Goal: Transaction & Acquisition: Book appointment/travel/reservation

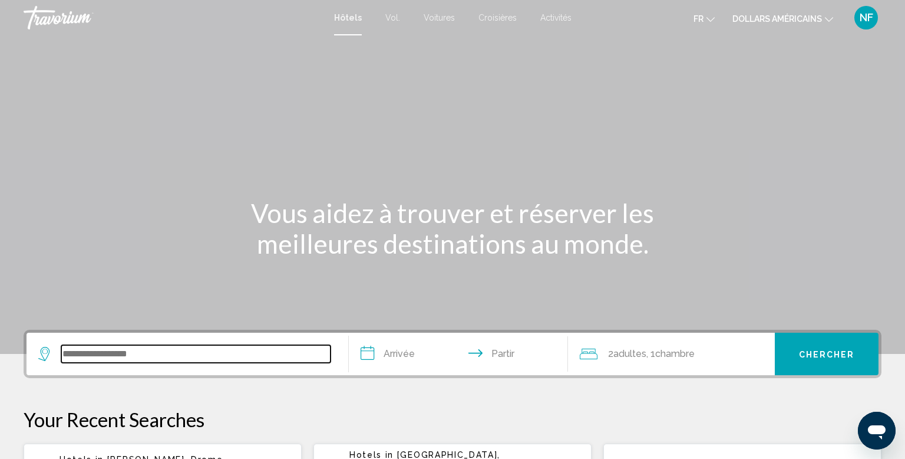
click at [98, 347] on input "Widget de recherche" at bounding box center [195, 354] width 269 height 18
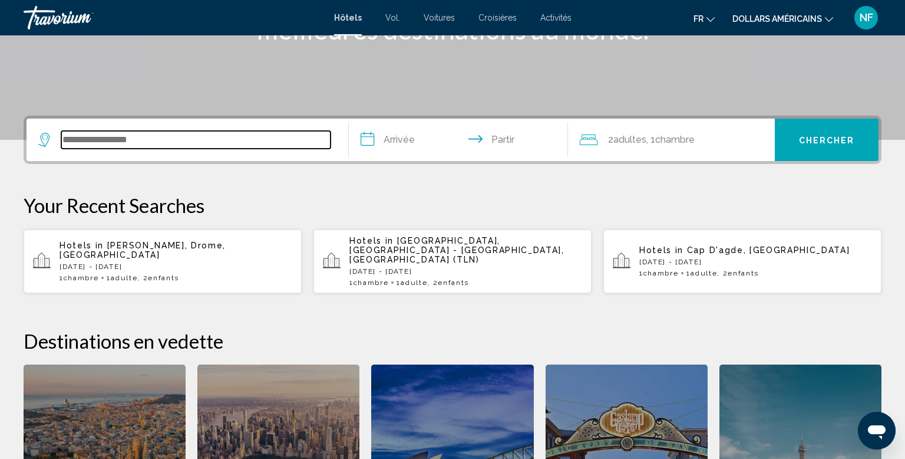
scroll to position [291, 0]
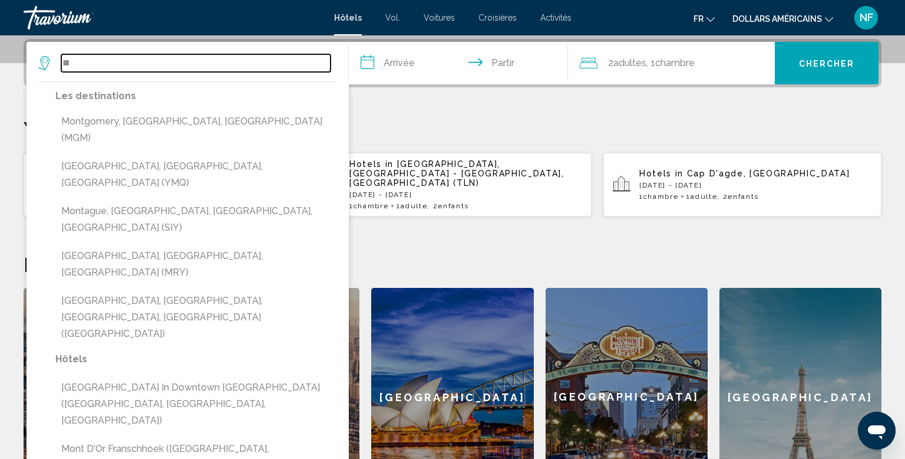
type input "*"
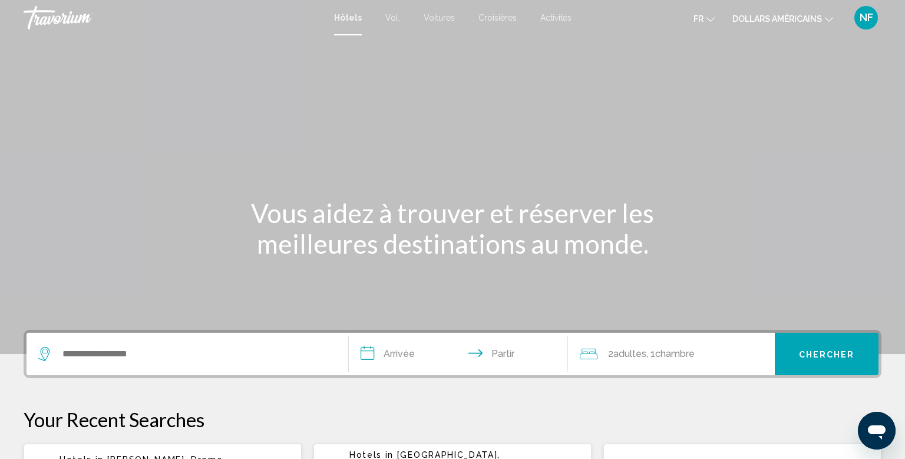
click at [904, 267] on div "Contenu principal" at bounding box center [452, 177] width 905 height 354
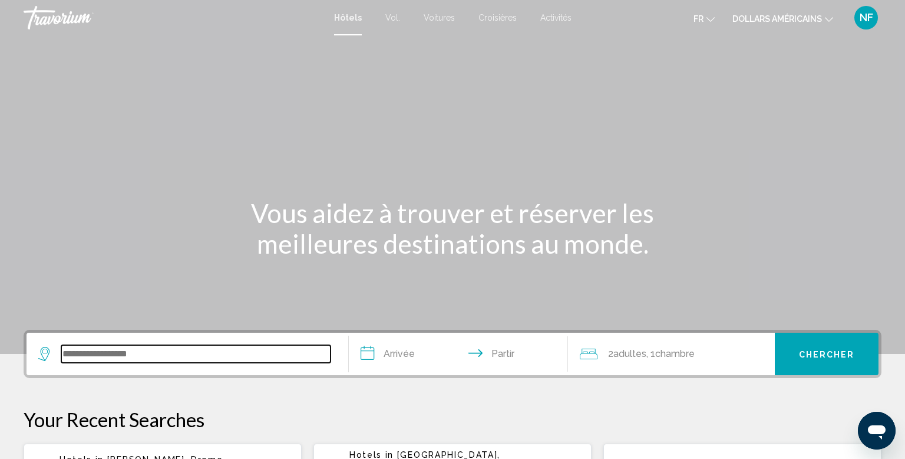
click at [255, 357] on input "Widget de recherche" at bounding box center [195, 354] width 269 height 18
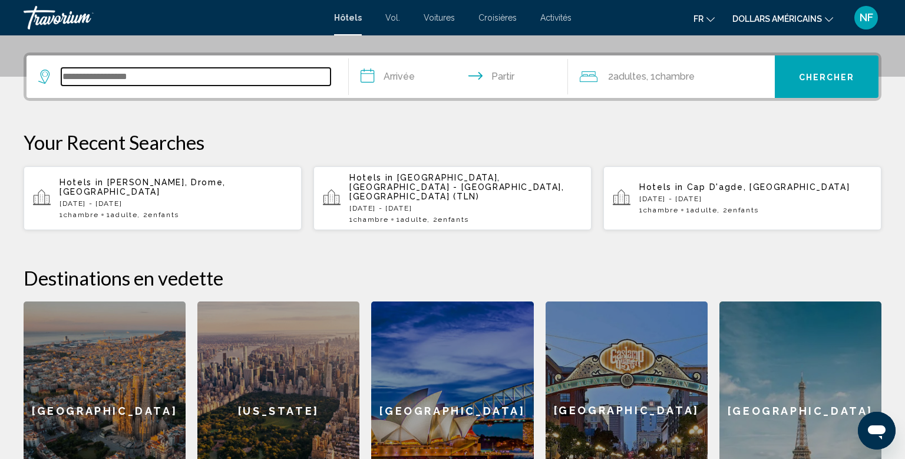
scroll to position [291, 0]
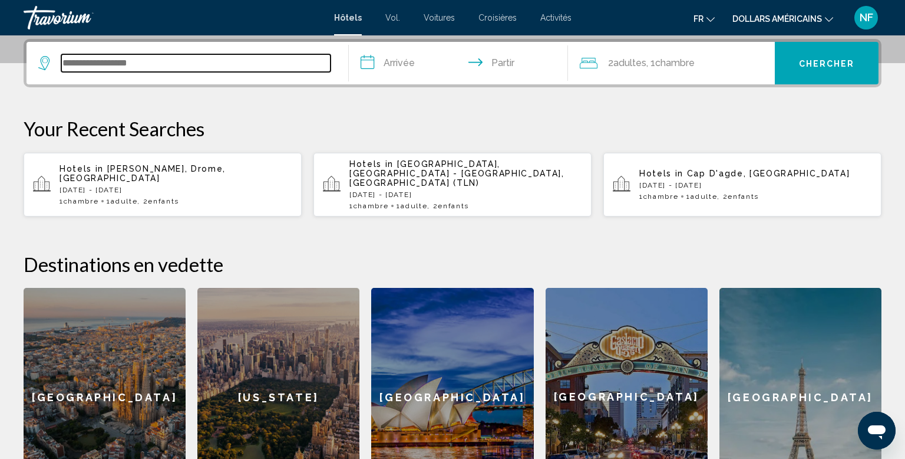
type input "*"
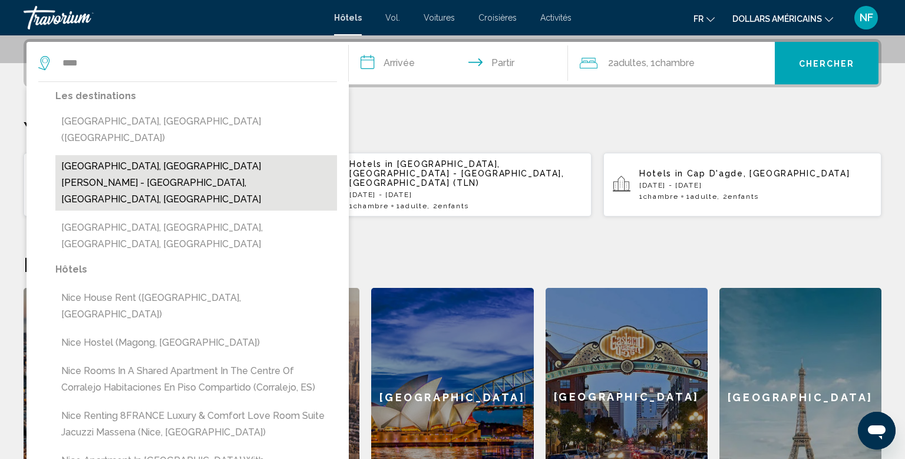
click at [175, 155] on button "[GEOGRAPHIC_DATA], [GEOGRAPHIC_DATA][PERSON_NAME] - [GEOGRAPHIC_DATA], [GEOGRAP…" at bounding box center [196, 182] width 282 height 55
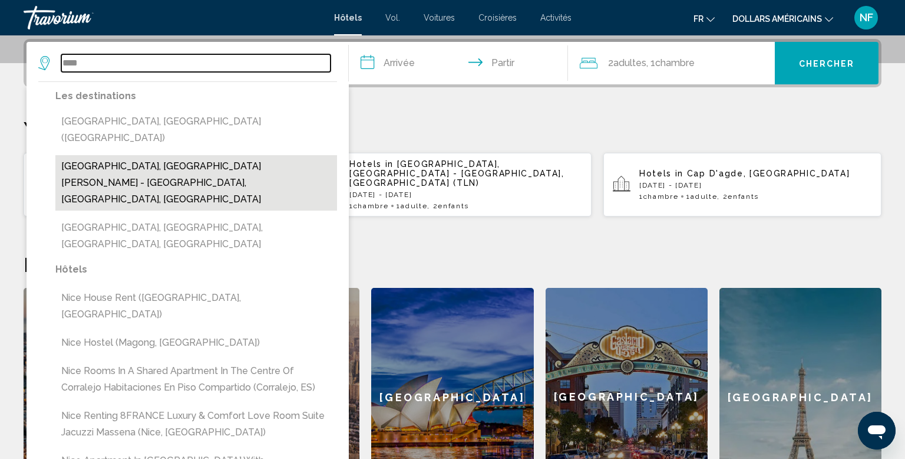
type input "**********"
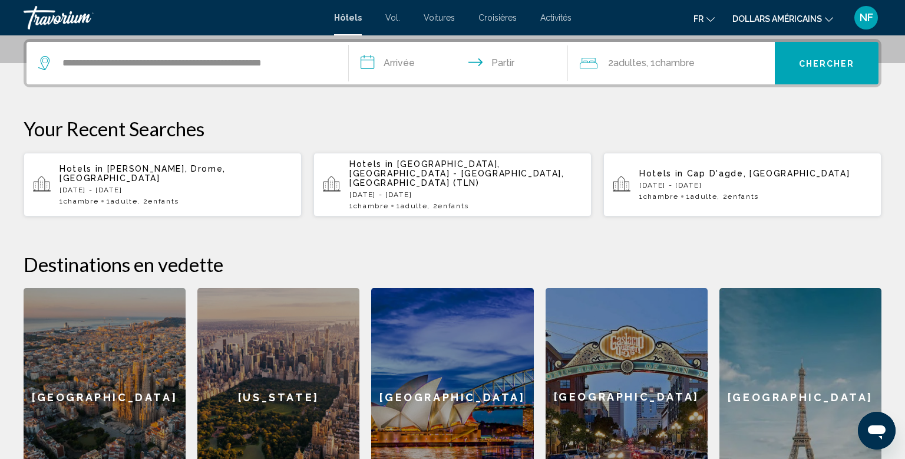
click at [406, 61] on input "**********" at bounding box center [461, 65] width 224 height 46
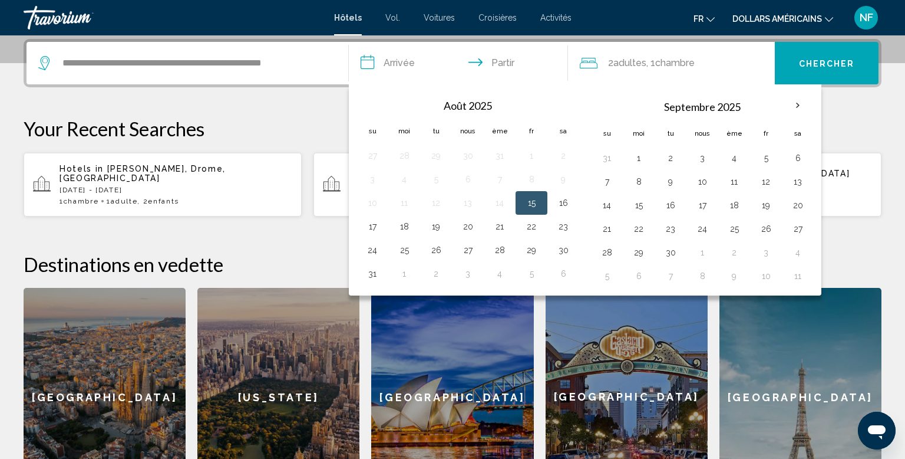
click at [535, 207] on button "15" at bounding box center [531, 203] width 19 height 17
click at [571, 208] on button "16" at bounding box center [563, 203] width 19 height 17
type input "**********"
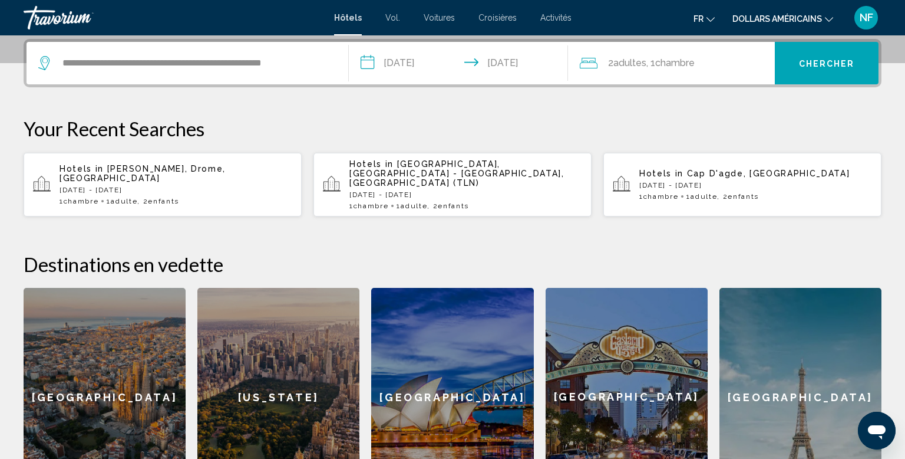
click at [635, 60] on font "adultes" at bounding box center [630, 62] width 33 height 11
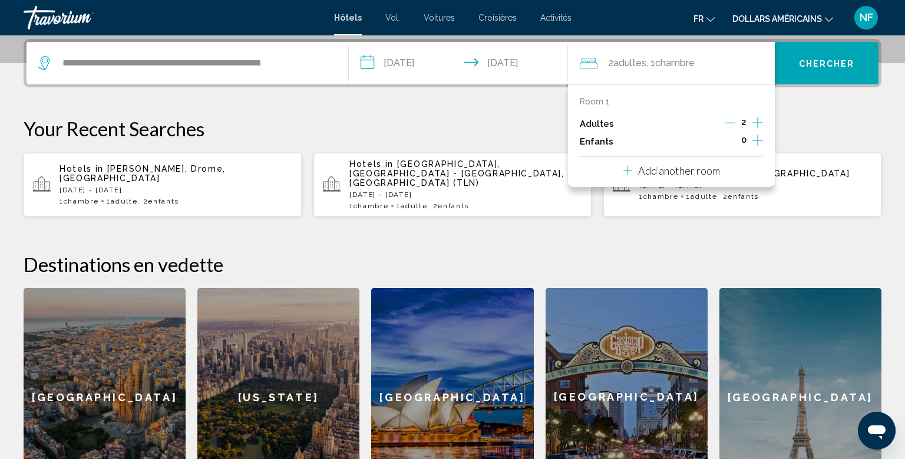
click at [731, 124] on icon "Decrement adults" at bounding box center [730, 122] width 11 height 11
click at [760, 140] on icon "Increment children" at bounding box center [758, 140] width 11 height 11
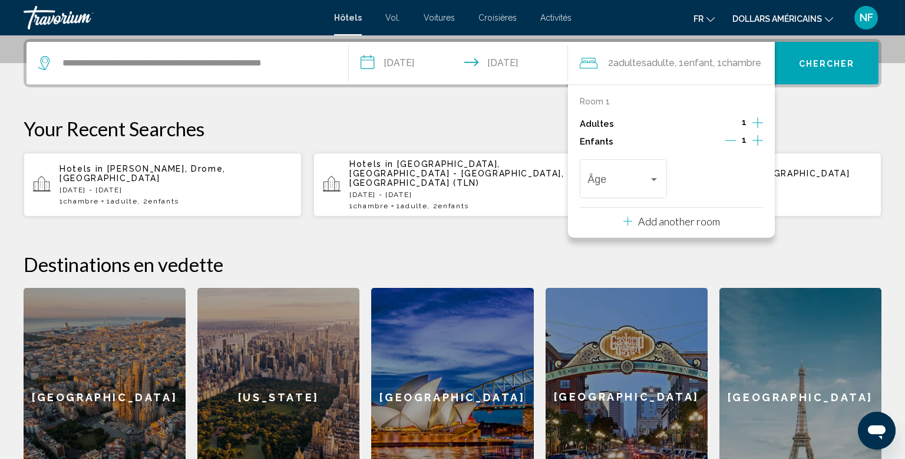
click at [759, 141] on icon "Increment children" at bounding box center [758, 140] width 11 height 14
click at [637, 184] on span "Travelers: 1 adult, 2 children" at bounding box center [618, 182] width 61 height 12
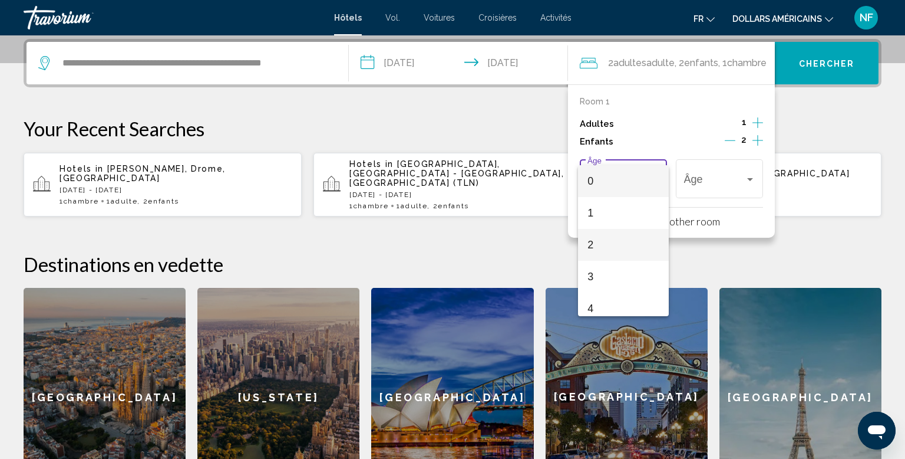
click at [627, 246] on span "2" at bounding box center [623, 245] width 71 height 32
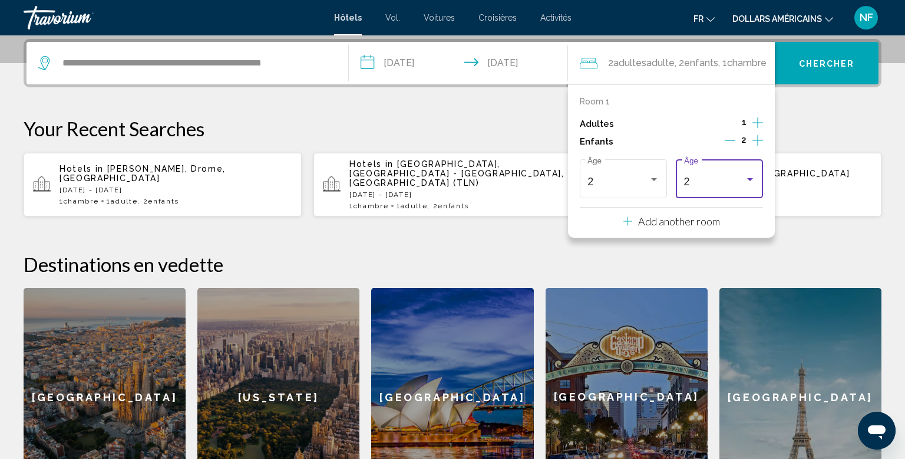
click at [722, 183] on div "2" at bounding box center [714, 182] width 61 height 12
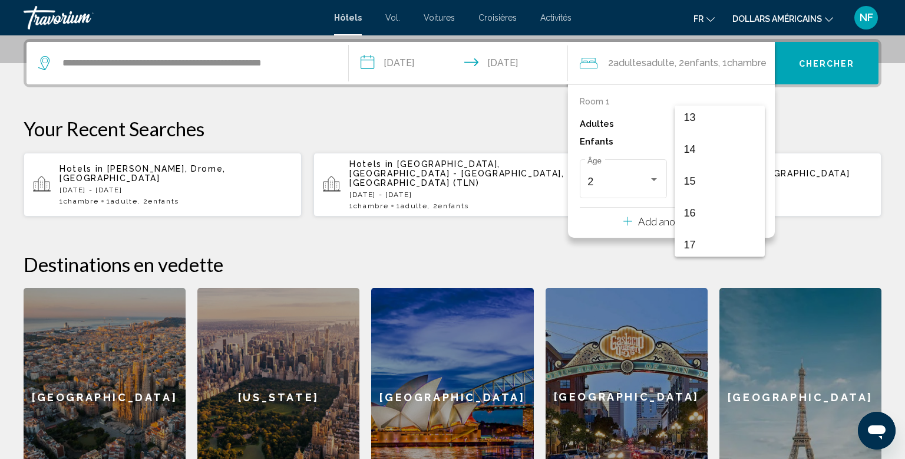
scroll to position [422, 0]
click at [698, 248] on span "17" at bounding box center [719, 241] width 71 height 32
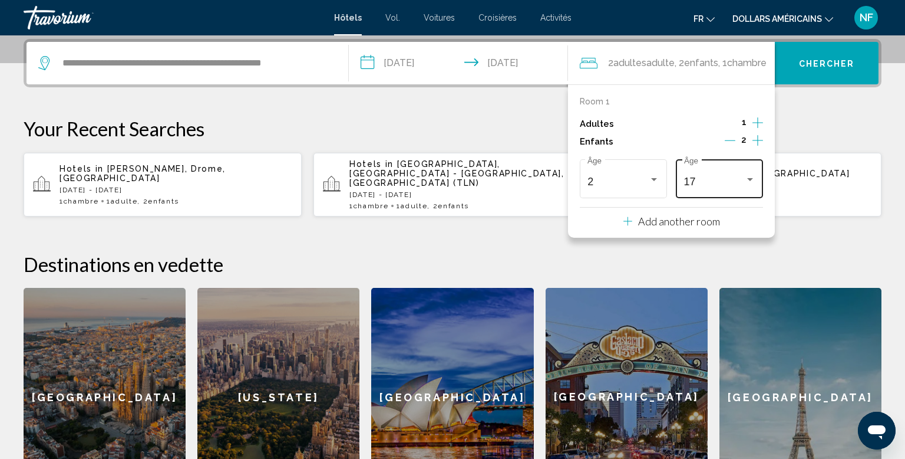
click at [736, 180] on div "17" at bounding box center [714, 182] width 61 height 12
click at [724, 144] on span "16" at bounding box center [719, 149] width 71 height 32
click at [815, 66] on font "Chercher" at bounding box center [827, 63] width 56 height 9
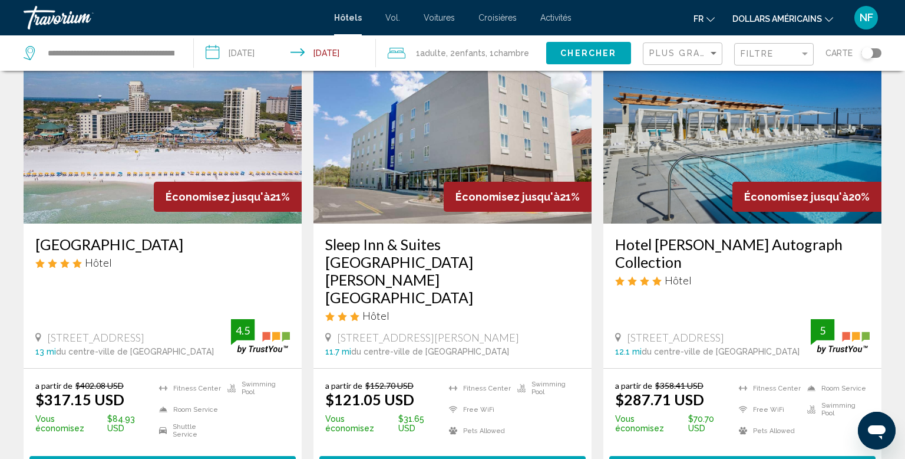
scroll to position [81, 0]
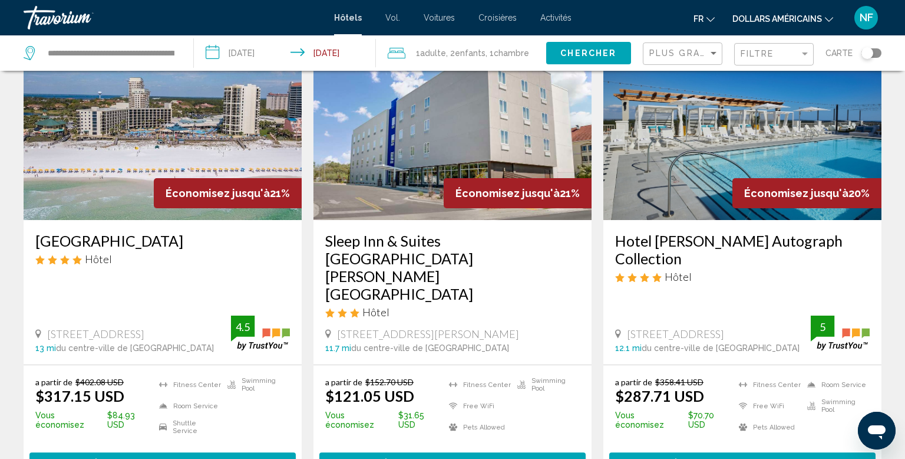
click at [146, 64] on div "**********" at bounding box center [103, 52] width 158 height 35
click at [105, 54] on input "**********" at bounding box center [111, 53] width 129 height 18
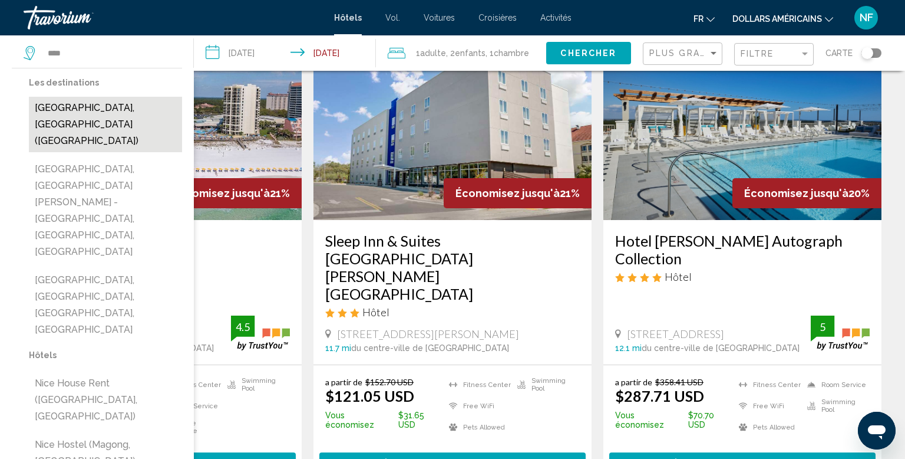
click at [98, 100] on button "[GEOGRAPHIC_DATA], [GEOGRAPHIC_DATA] ([GEOGRAPHIC_DATA])" at bounding box center [105, 124] width 153 height 55
type input "**********"
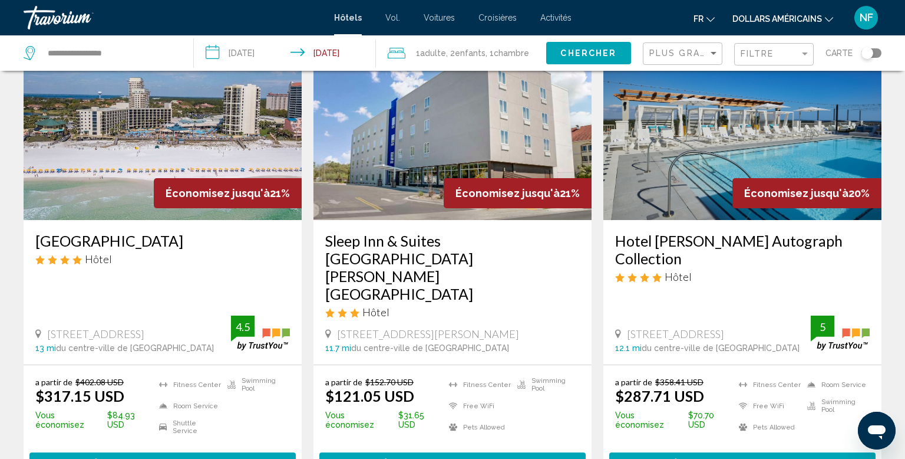
click at [573, 51] on span "Chercher" at bounding box center [589, 53] width 56 height 9
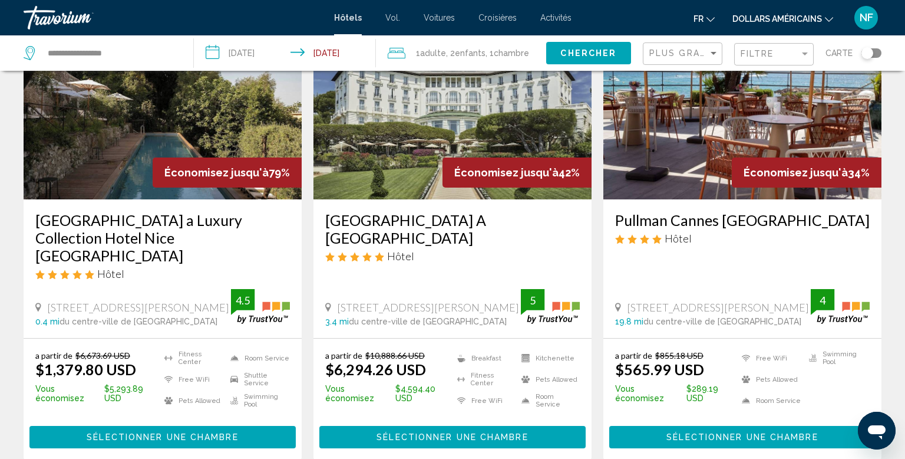
scroll to position [105, 0]
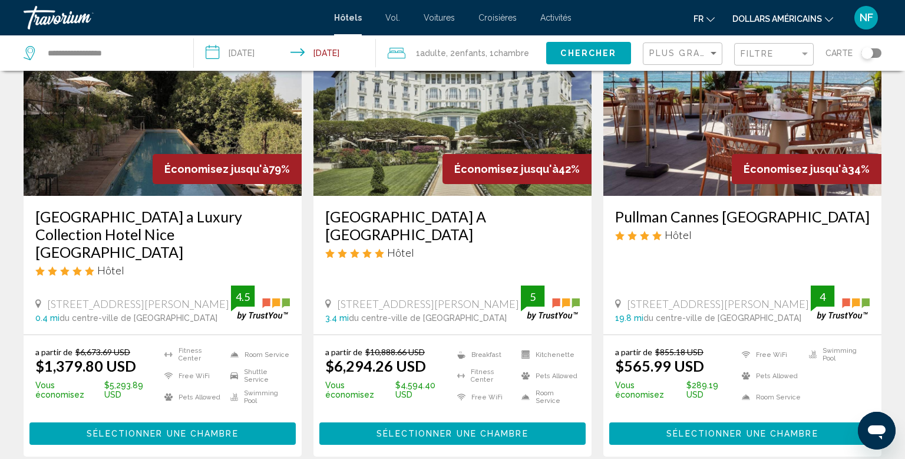
click at [800, 23] on font "dollars américains" at bounding box center [778, 18] width 90 height 9
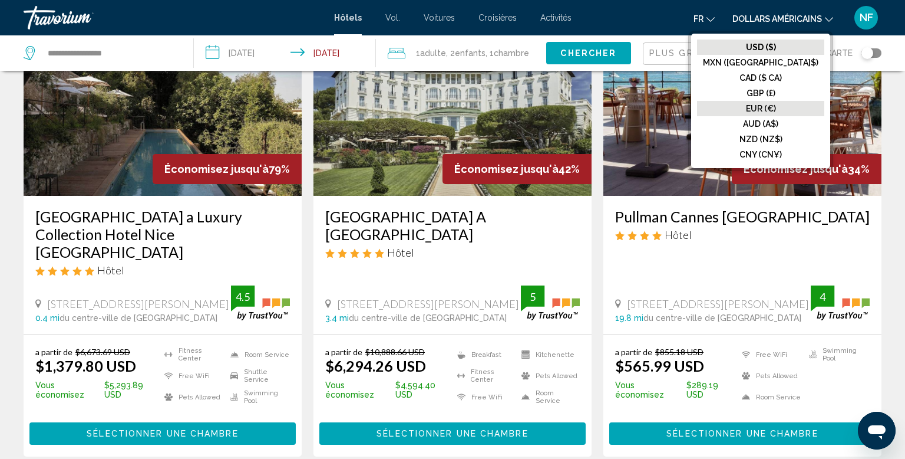
click at [776, 111] on font "EUR (€)" at bounding box center [761, 108] width 30 height 9
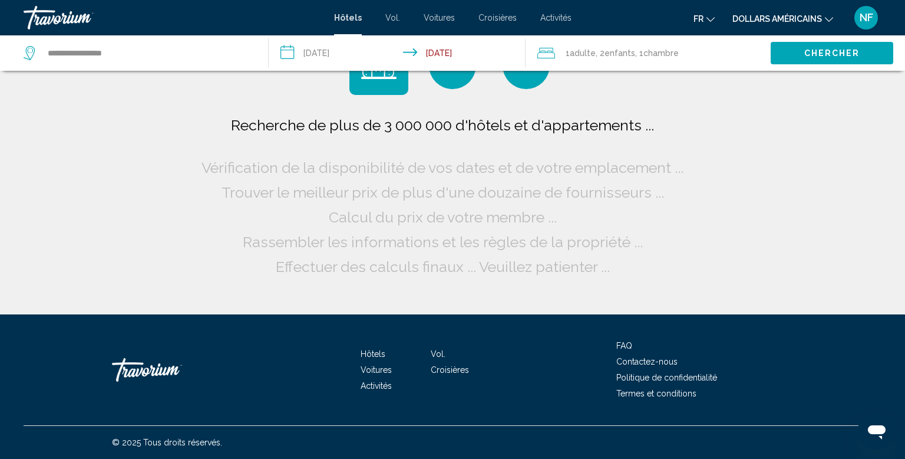
scroll to position [0, 0]
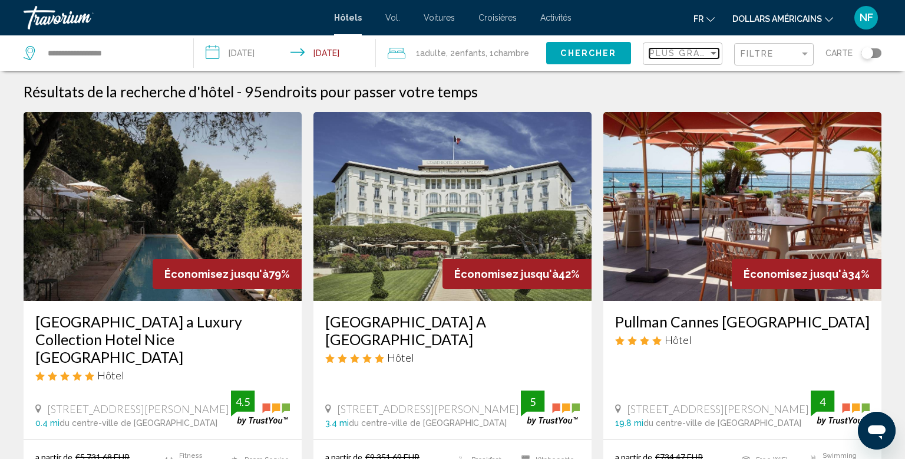
click at [704, 54] on span "Plus grandes économies" at bounding box center [720, 52] width 140 height 9
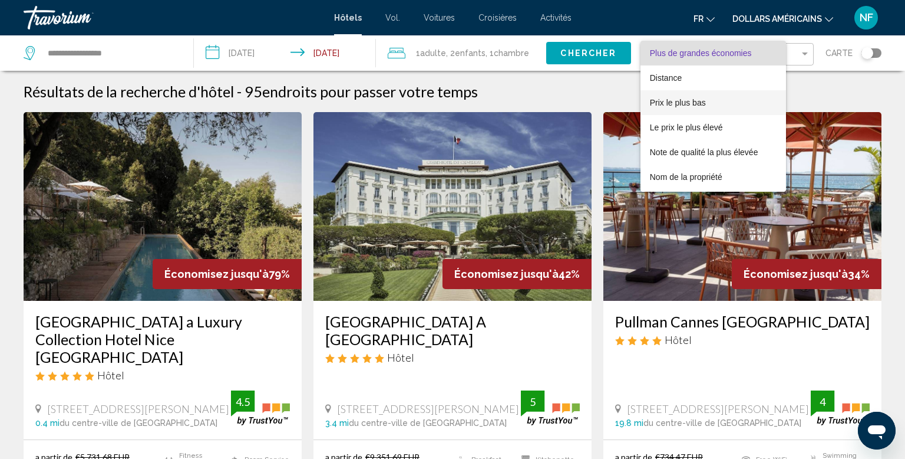
click at [754, 110] on span "Prix le plus bas" at bounding box center [713, 102] width 127 height 25
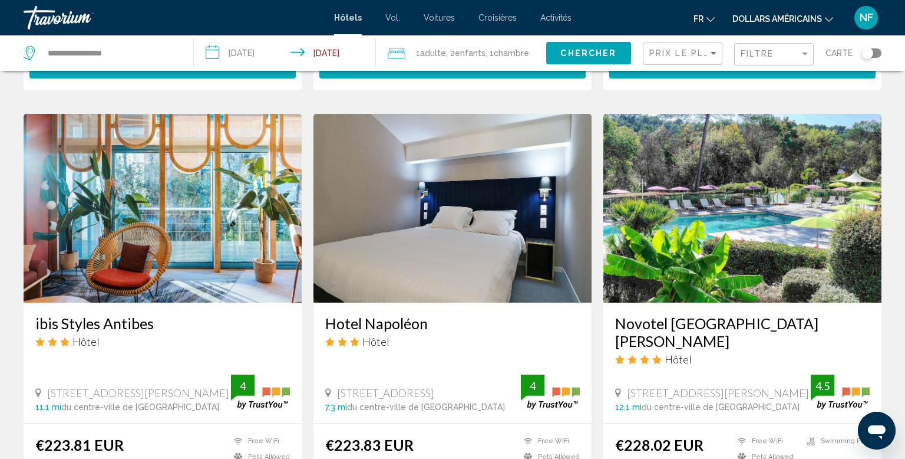
scroll to position [431, 0]
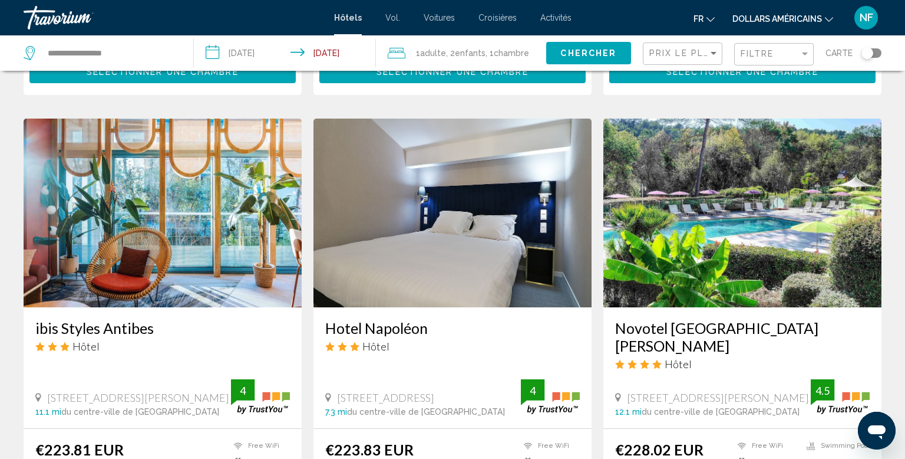
click at [830, 281] on img "Contenu principal" at bounding box center [743, 212] width 278 height 189
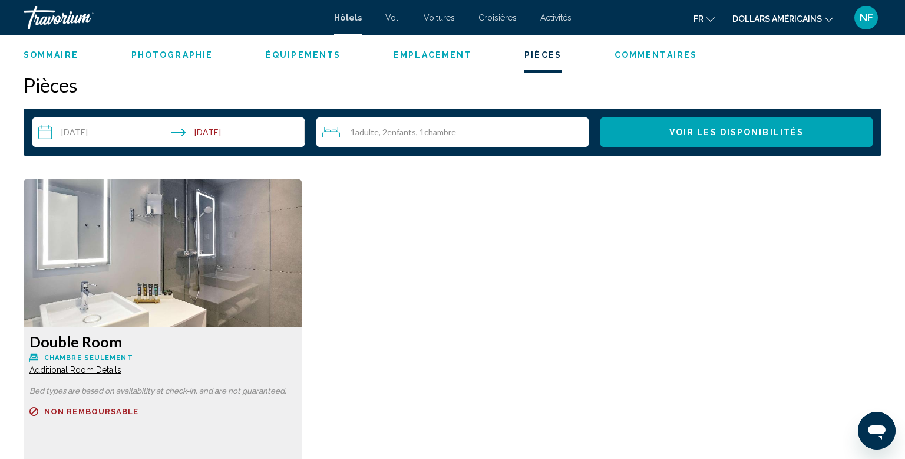
scroll to position [1431, 0]
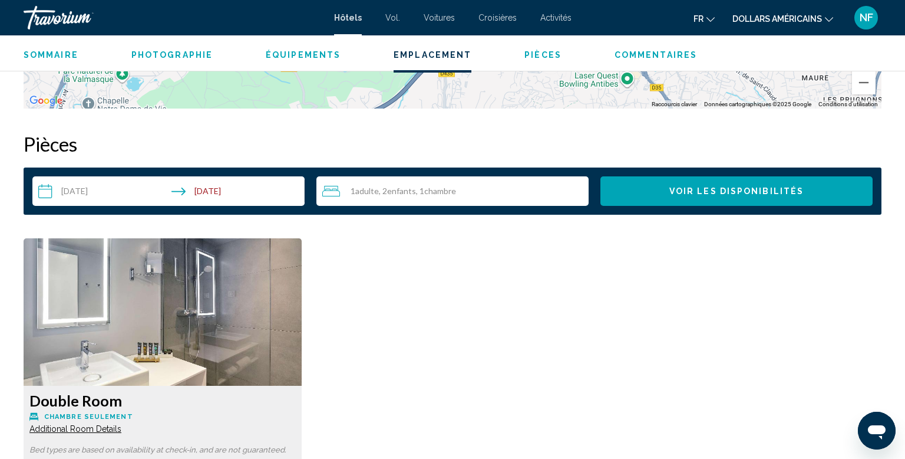
click at [180, 304] on img "Contenu principal" at bounding box center [163, 311] width 278 height 147
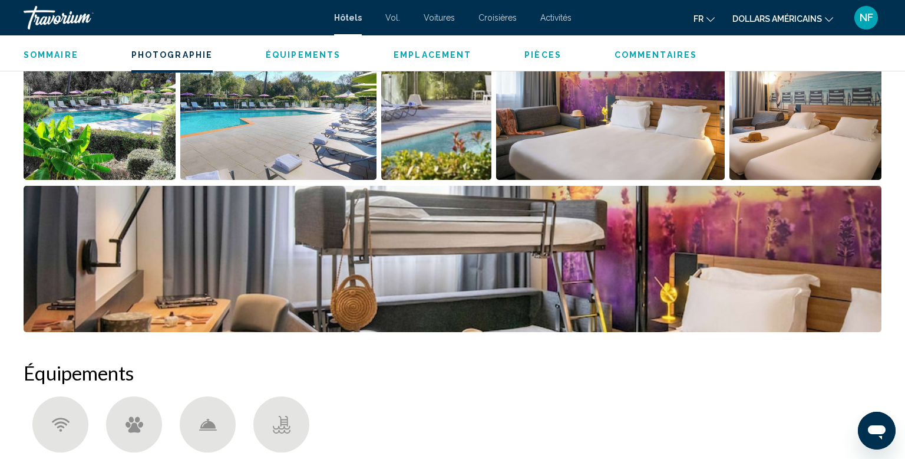
scroll to position [648, 0]
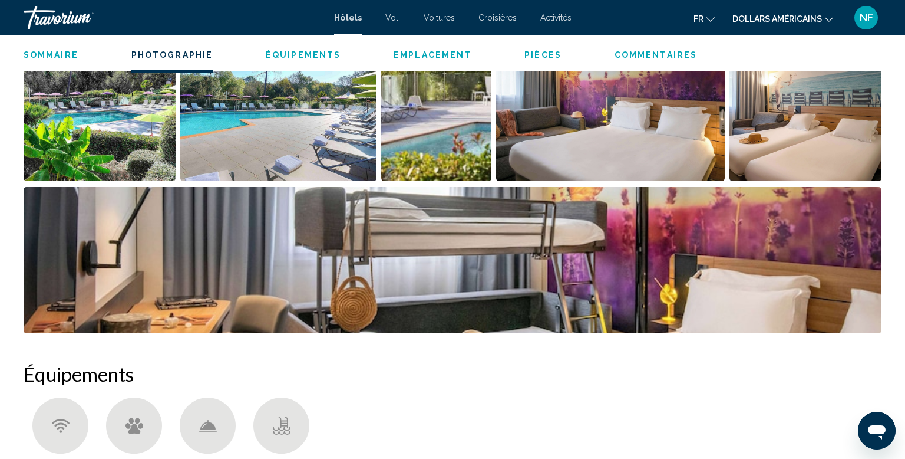
click at [105, 121] on img "Open full-screen image slider" at bounding box center [100, 108] width 152 height 146
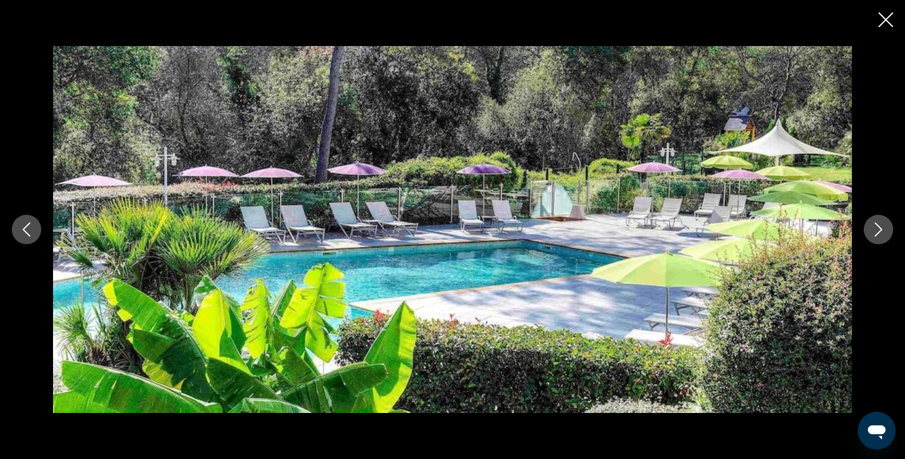
click at [878, 233] on icon "Next image" at bounding box center [879, 229] width 8 height 14
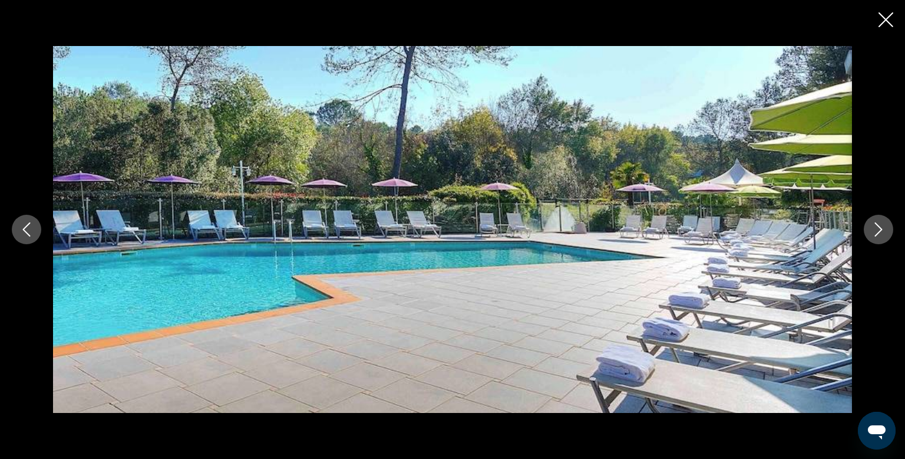
click at [881, 219] on button "Next image" at bounding box center [878, 229] width 29 height 29
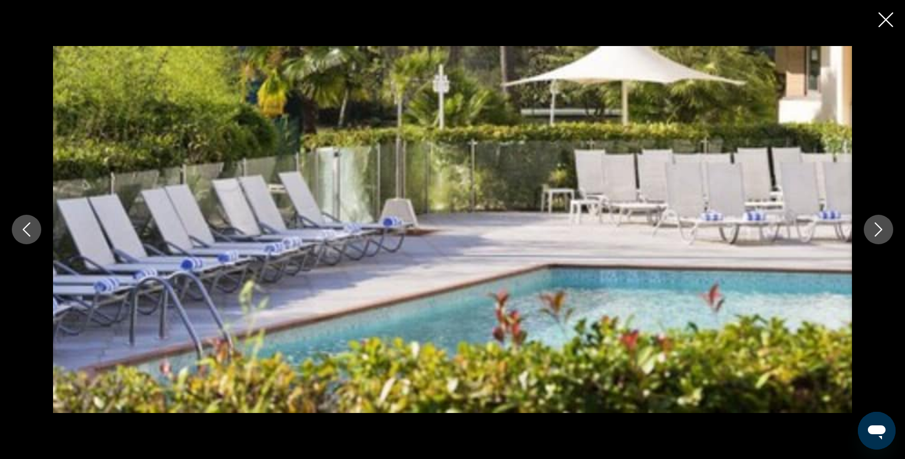
click at [873, 222] on icon "Next image" at bounding box center [879, 229] width 14 height 14
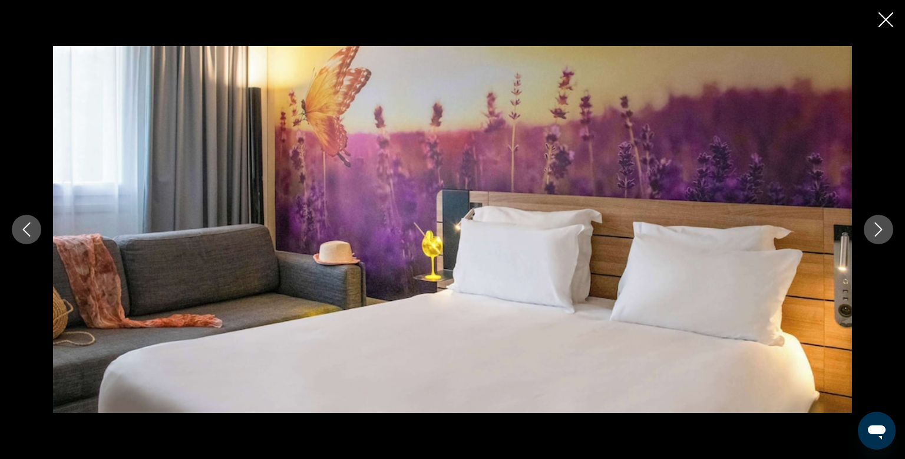
click at [884, 228] on icon "Next image" at bounding box center [879, 229] width 14 height 14
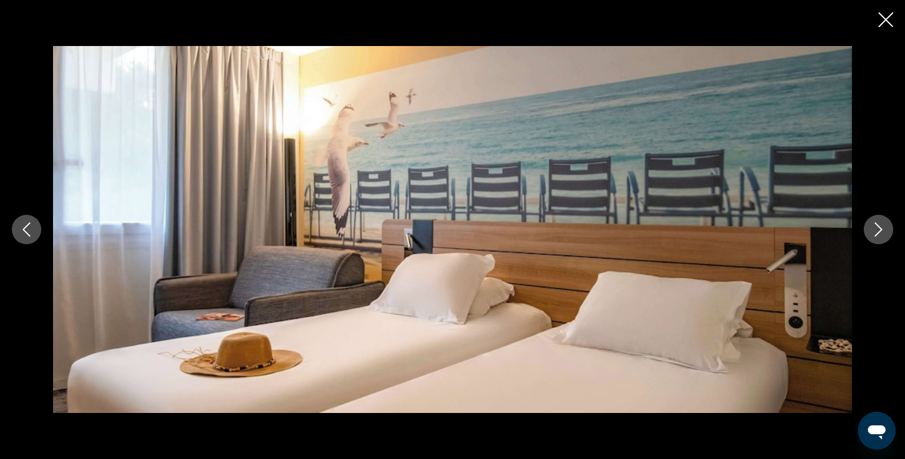
click at [879, 226] on icon "Next image" at bounding box center [879, 229] width 8 height 14
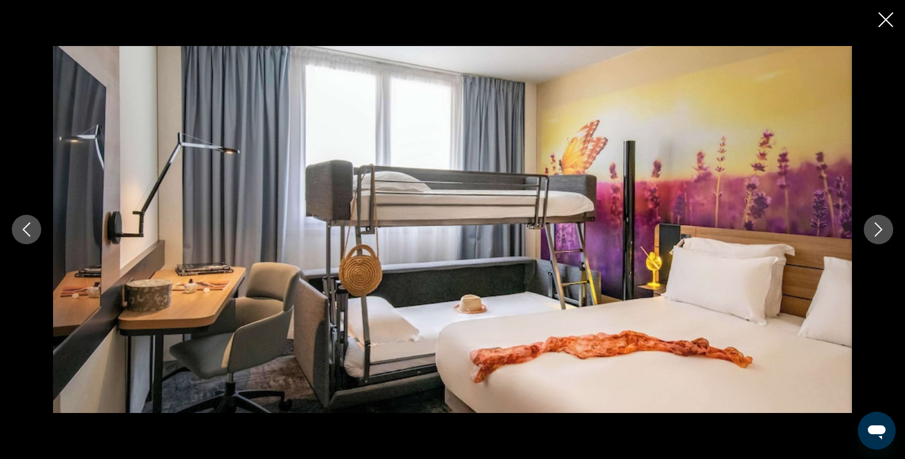
click at [870, 225] on button "Next image" at bounding box center [878, 229] width 29 height 29
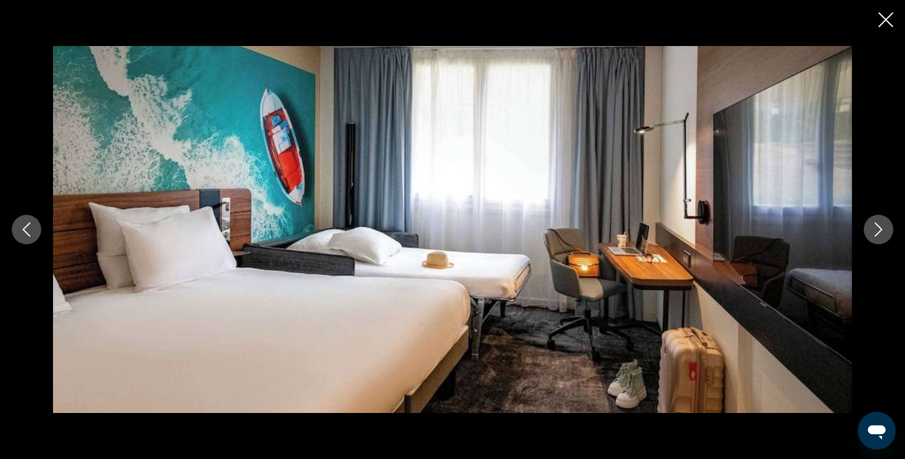
click at [872, 232] on icon "Next image" at bounding box center [879, 229] width 14 height 14
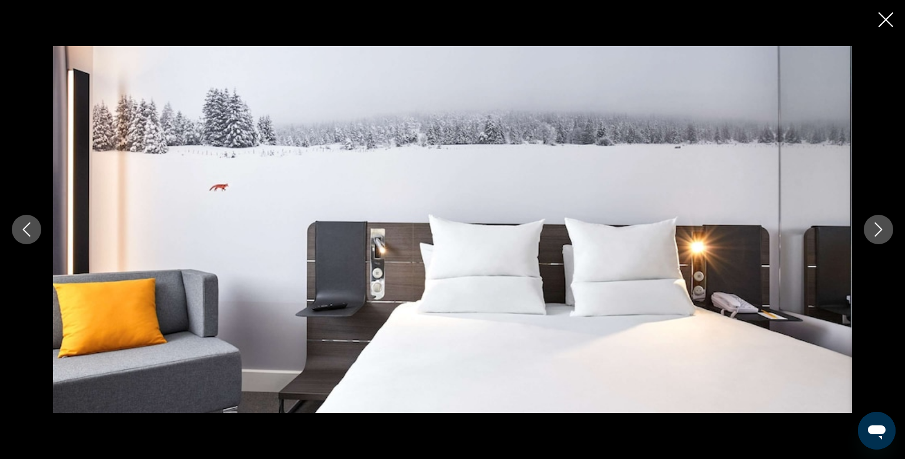
click at [884, 224] on icon "Next image" at bounding box center [879, 229] width 14 height 14
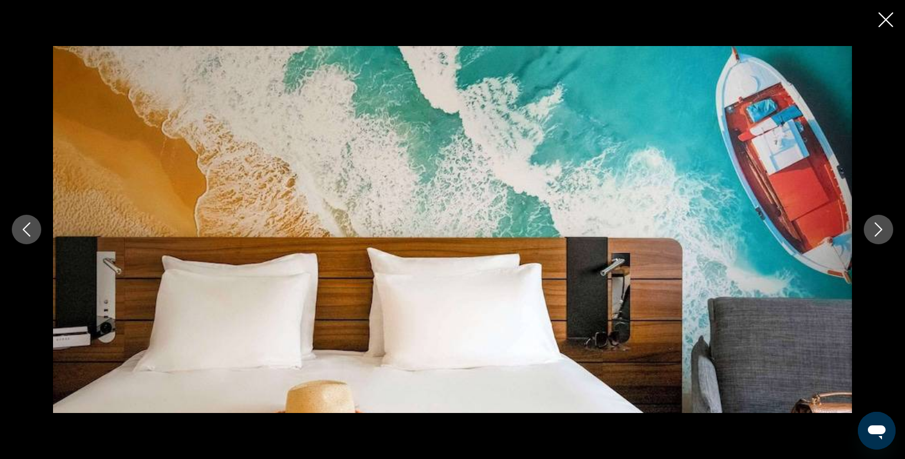
click at [879, 225] on icon "Next image" at bounding box center [879, 229] width 14 height 14
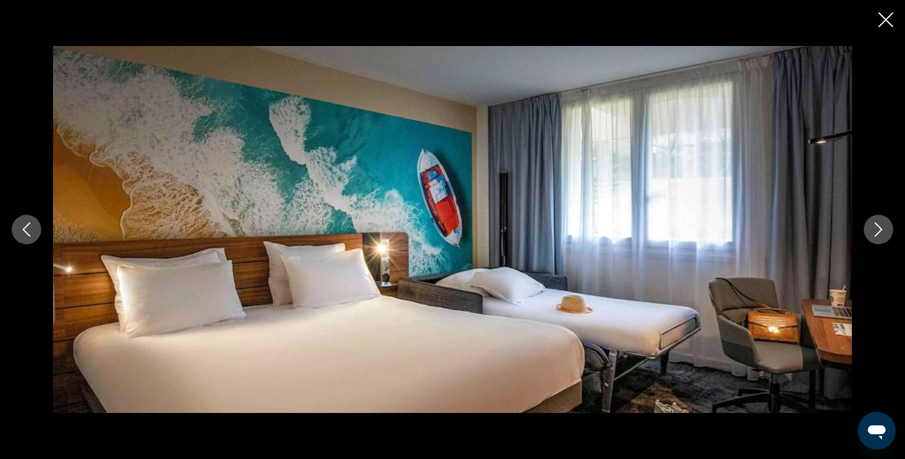
click at [888, 238] on button "Next image" at bounding box center [878, 229] width 29 height 29
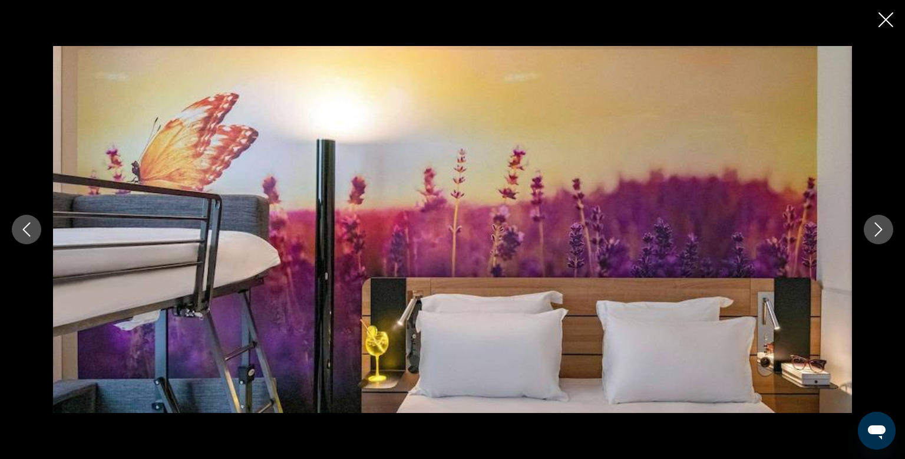
click at [885, 239] on button "Next image" at bounding box center [878, 229] width 29 height 29
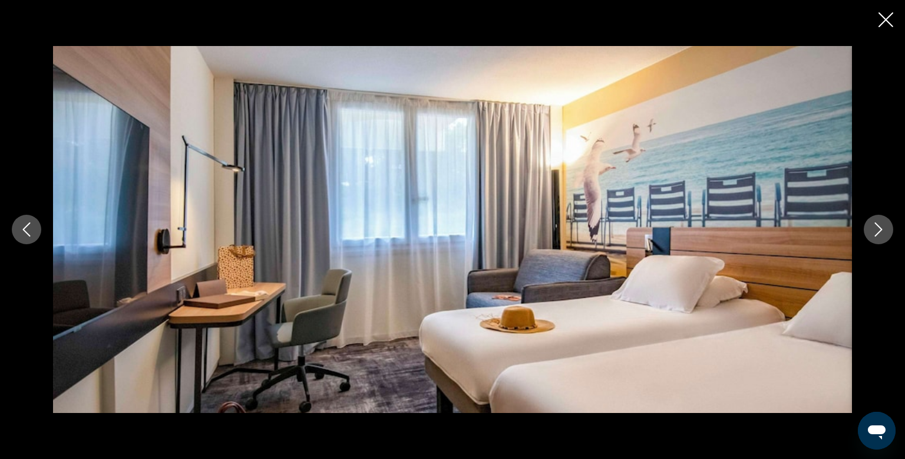
click at [880, 236] on button "Next image" at bounding box center [878, 229] width 29 height 29
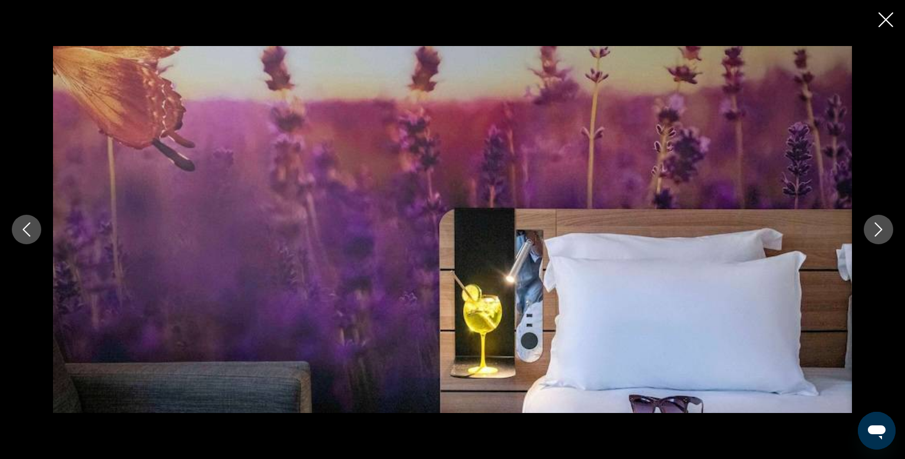
click at [881, 235] on icon "Next image" at bounding box center [879, 229] width 14 height 14
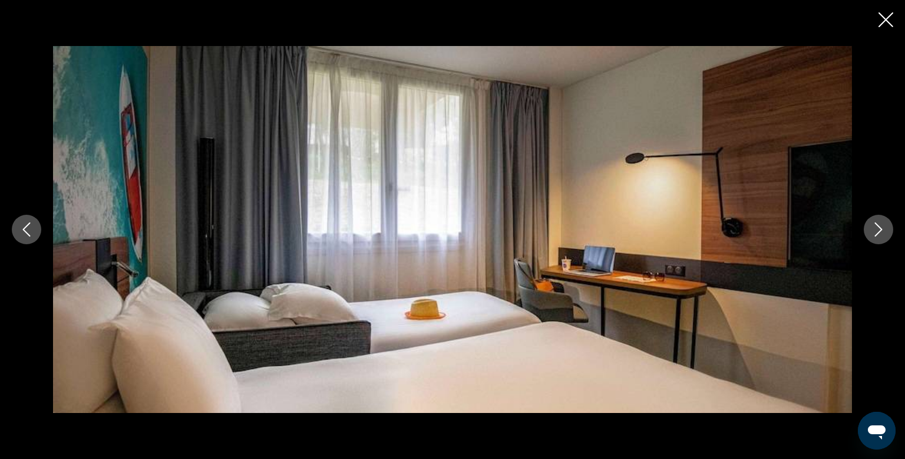
click at [882, 239] on button "Next image" at bounding box center [878, 229] width 29 height 29
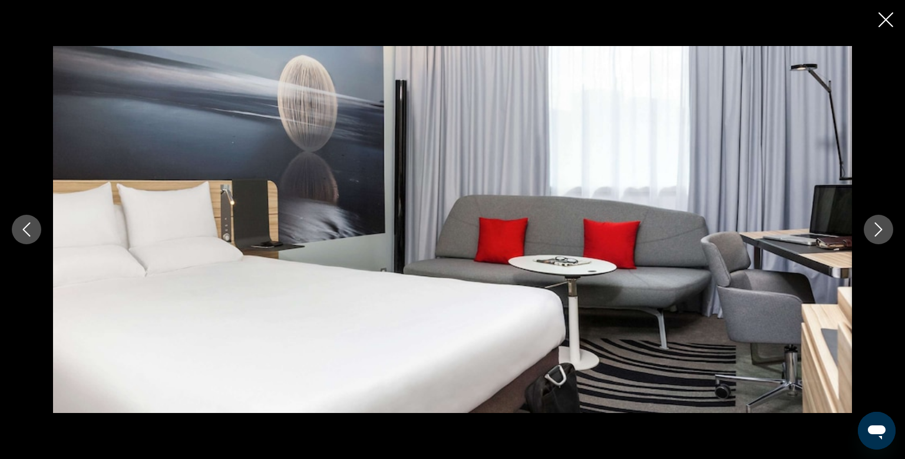
click at [879, 242] on button "Next image" at bounding box center [878, 229] width 29 height 29
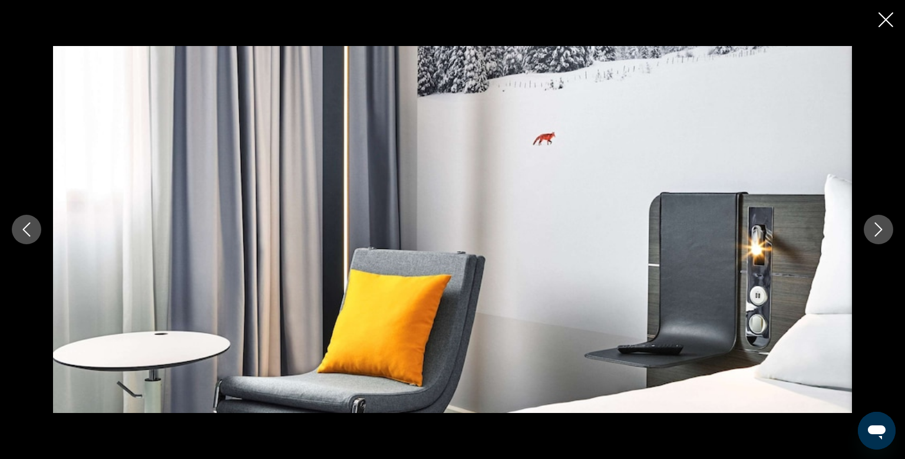
click at [884, 240] on button "Next image" at bounding box center [878, 229] width 29 height 29
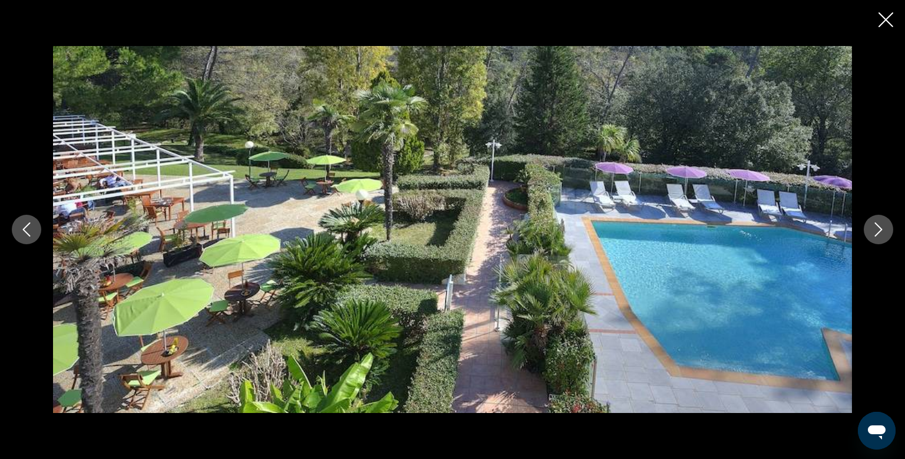
click at [875, 221] on button "Next image" at bounding box center [878, 229] width 29 height 29
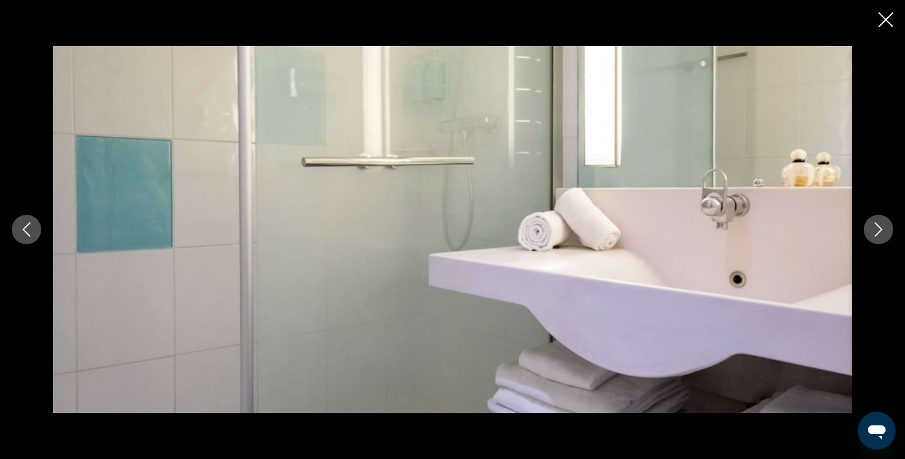
click at [871, 226] on button "Next image" at bounding box center [878, 229] width 29 height 29
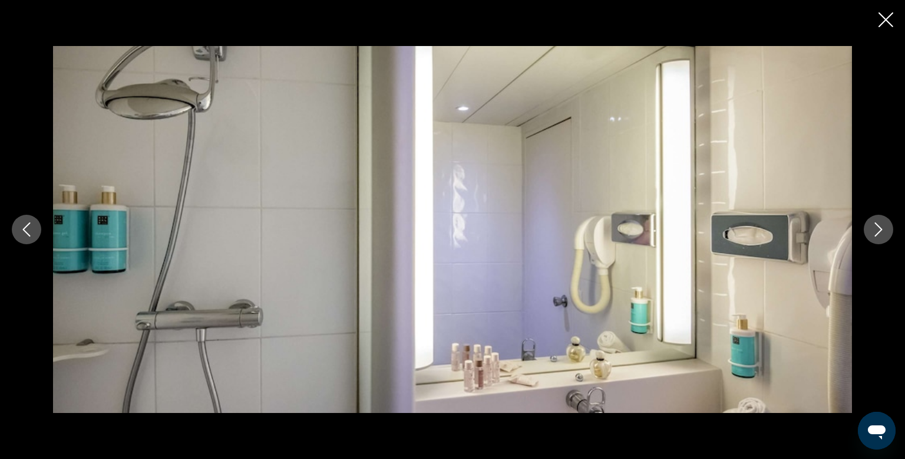
click at [870, 226] on button "Next image" at bounding box center [878, 229] width 29 height 29
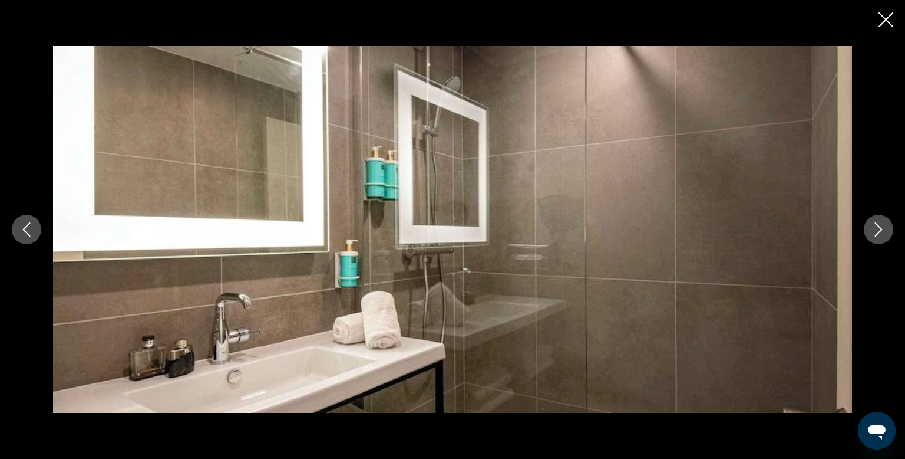
click at [871, 230] on button "Next image" at bounding box center [878, 229] width 29 height 29
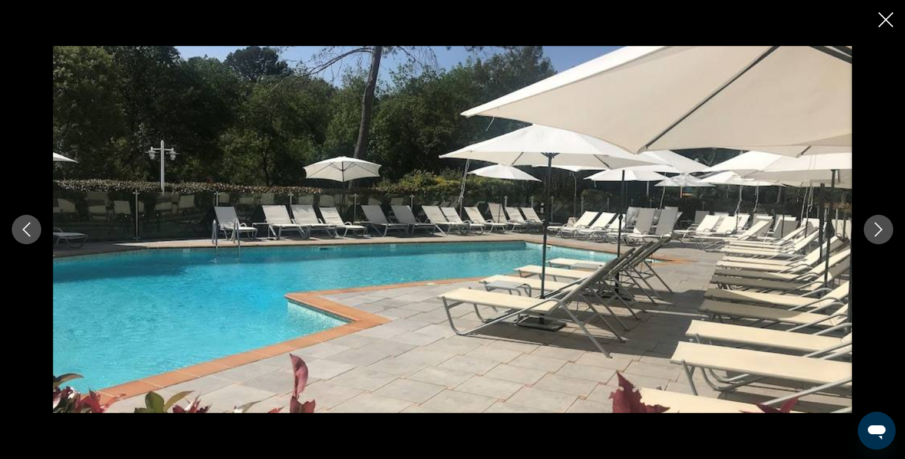
click at [876, 226] on icon "Next image" at bounding box center [879, 229] width 14 height 14
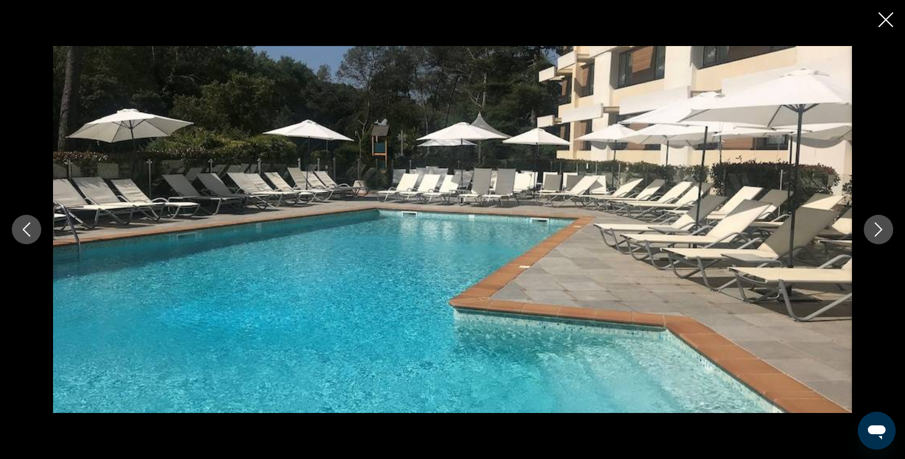
click at [877, 225] on icon "Next image" at bounding box center [879, 229] width 8 height 14
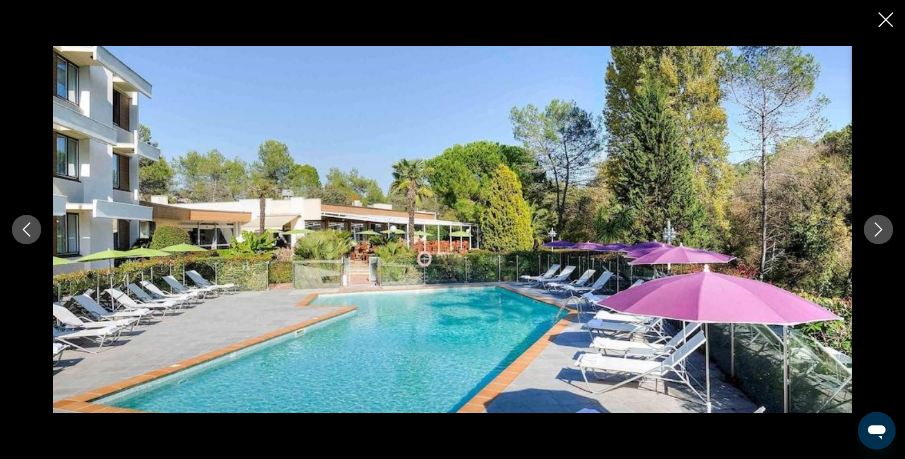
click at [882, 228] on icon "Next image" at bounding box center [879, 229] width 14 height 14
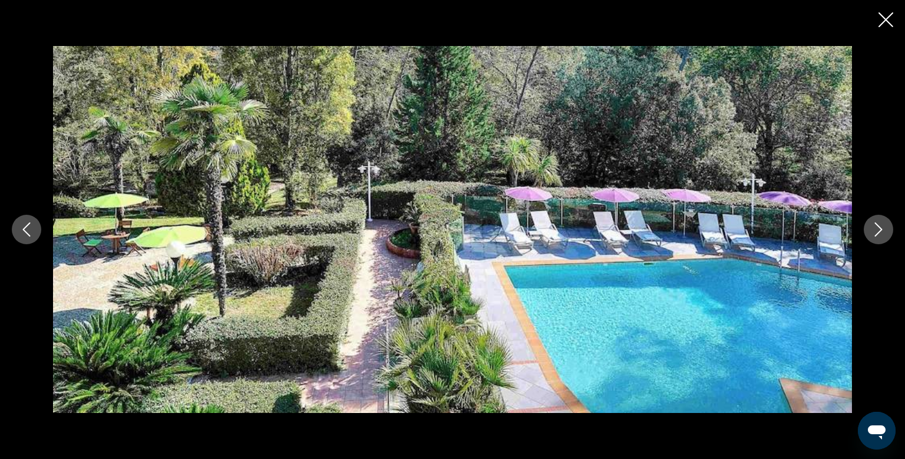
click at [882, 224] on icon "Next image" at bounding box center [879, 229] width 14 height 14
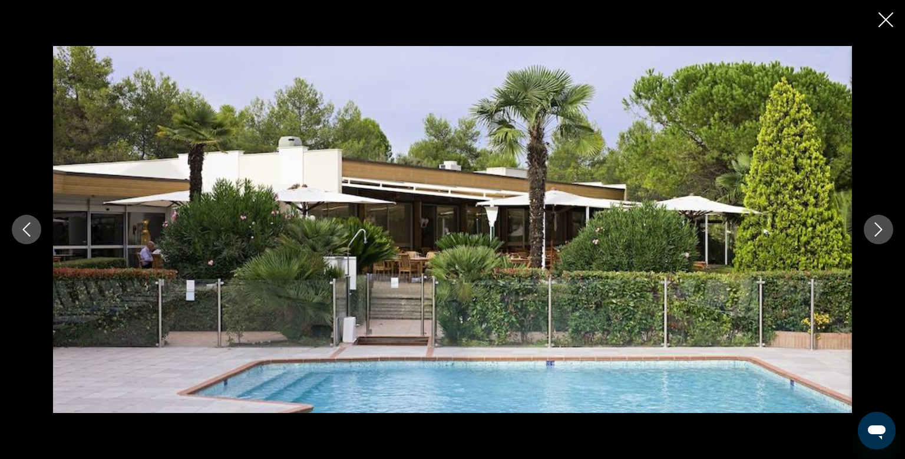
click at [874, 222] on icon "Next image" at bounding box center [879, 229] width 14 height 14
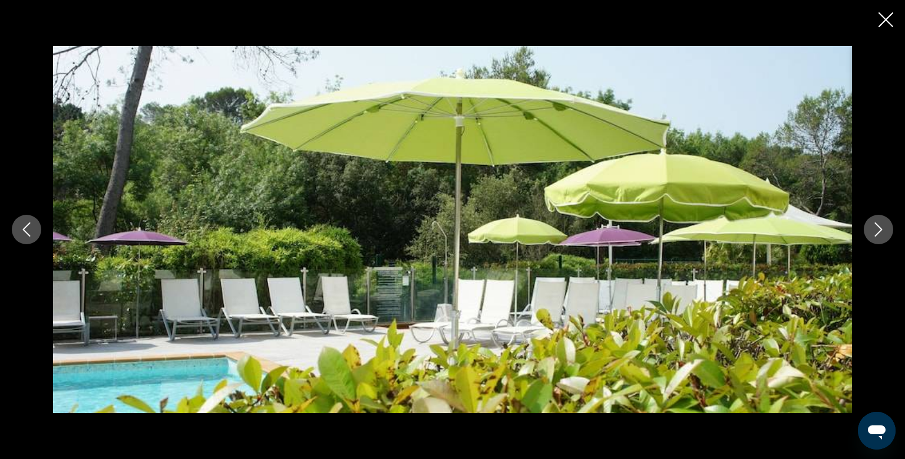
click at [875, 221] on button "Next image" at bounding box center [878, 229] width 29 height 29
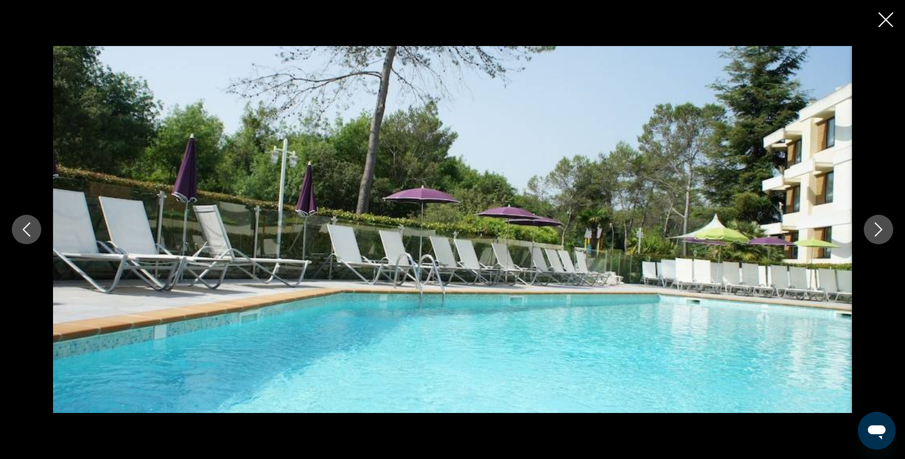
click at [875, 219] on button "Next image" at bounding box center [878, 229] width 29 height 29
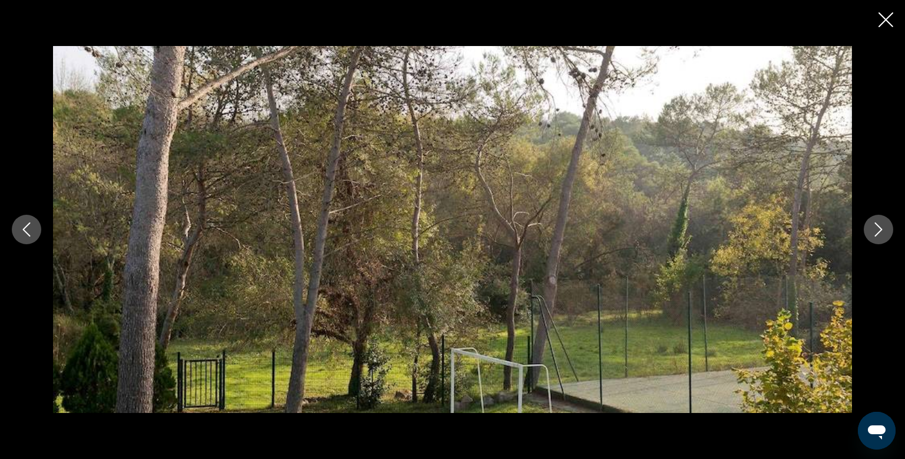
click at [872, 224] on icon "Next image" at bounding box center [879, 229] width 14 height 14
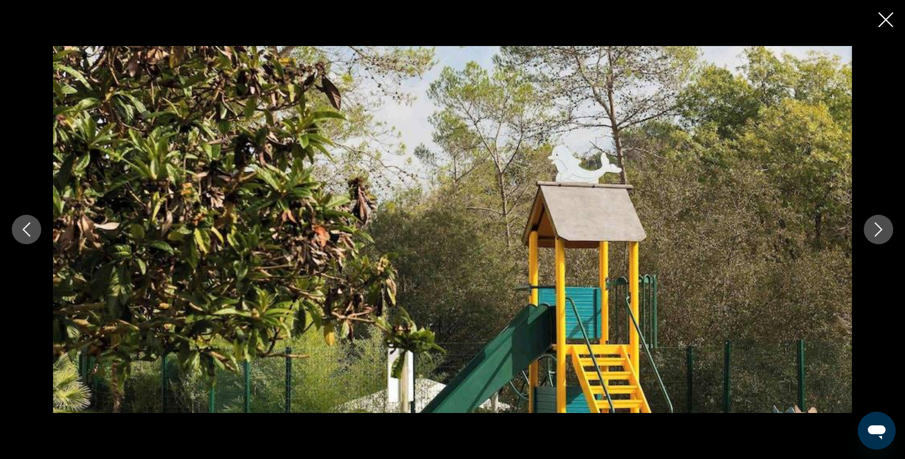
click at [873, 225] on icon "Next image" at bounding box center [879, 229] width 14 height 14
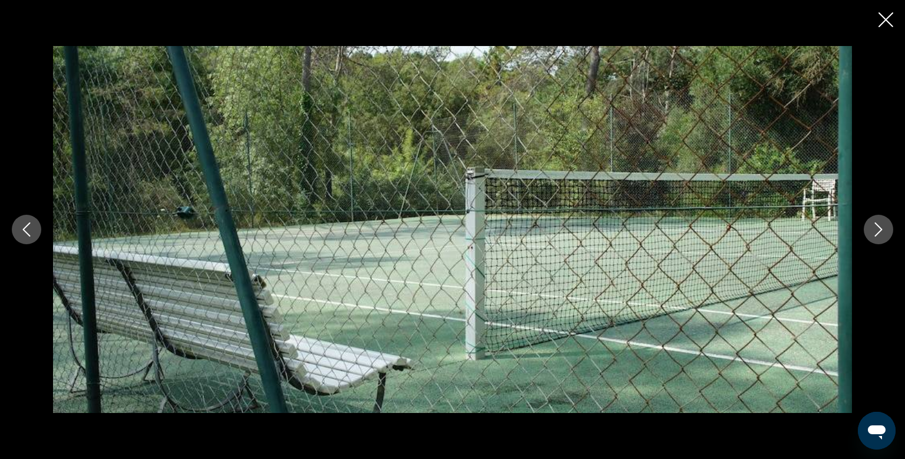
scroll to position [479, 0]
click at [17, 240] on button "Previous image" at bounding box center [26, 229] width 29 height 29
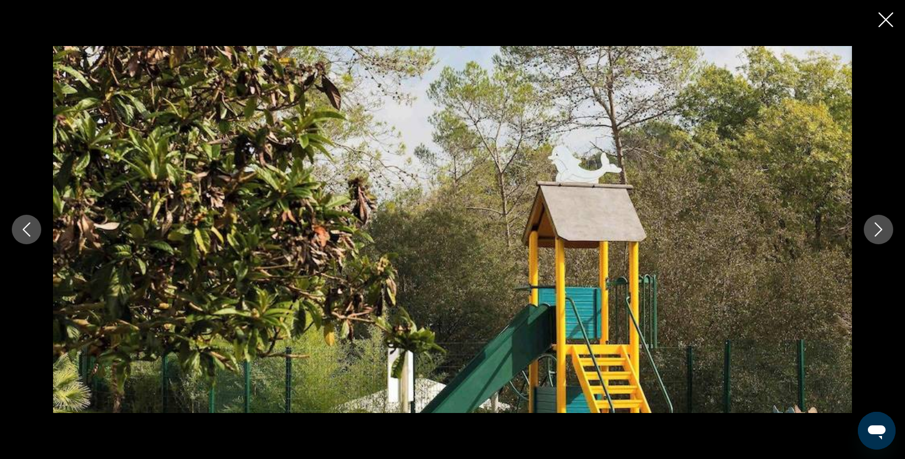
click at [871, 240] on button "Next image" at bounding box center [878, 229] width 29 height 29
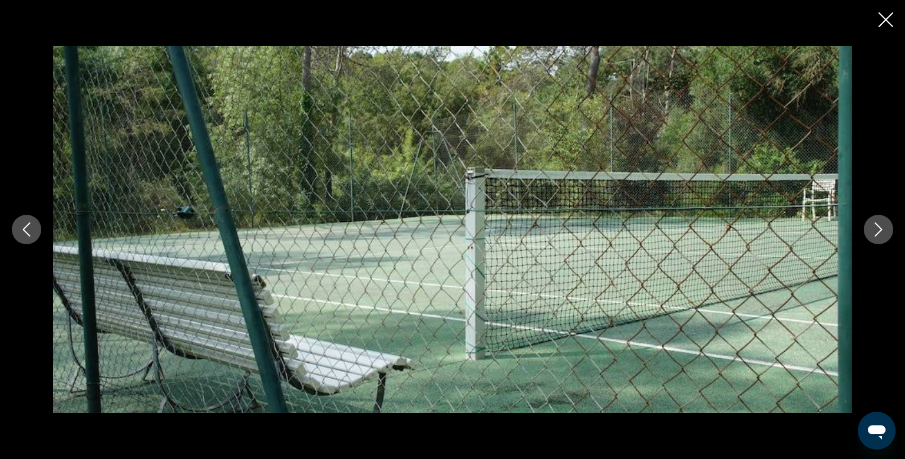
click at [882, 235] on icon "Next image" at bounding box center [879, 229] width 14 height 14
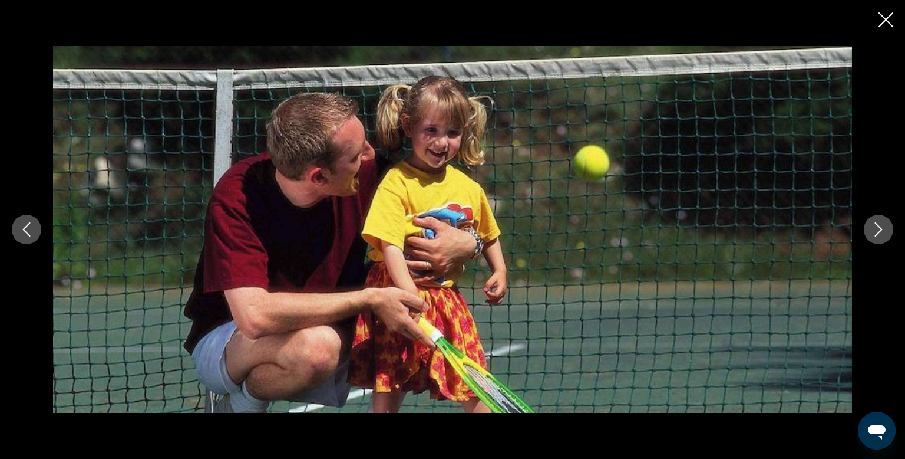
click at [870, 242] on div "Contenu principal" at bounding box center [452, 229] width 905 height 367
click at [881, 238] on button "Next image" at bounding box center [878, 229] width 29 height 29
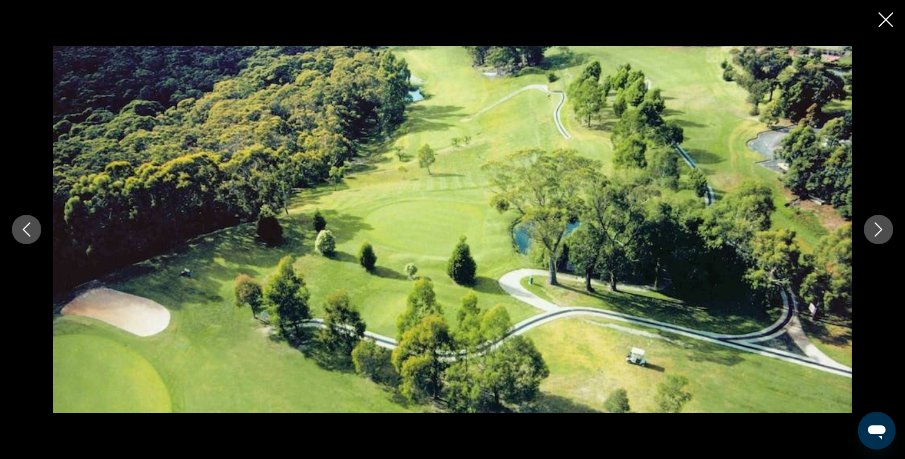
click at [875, 239] on button "Next image" at bounding box center [878, 229] width 29 height 29
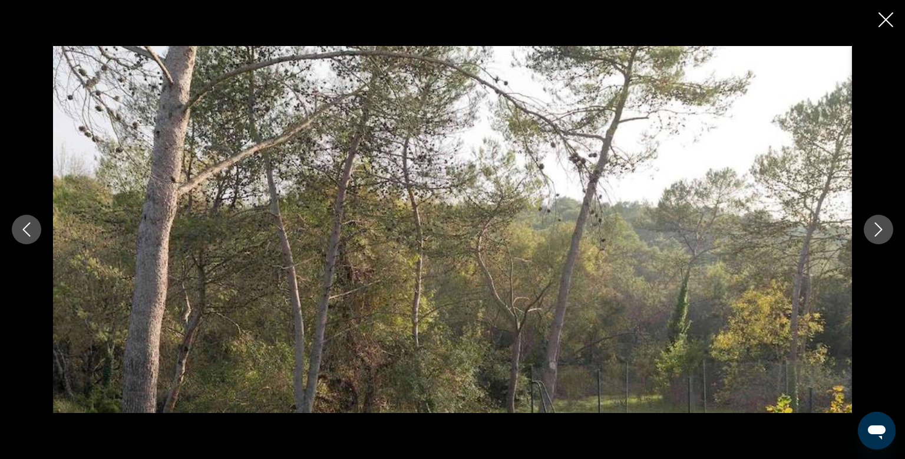
click at [878, 238] on button "Next image" at bounding box center [878, 229] width 29 height 29
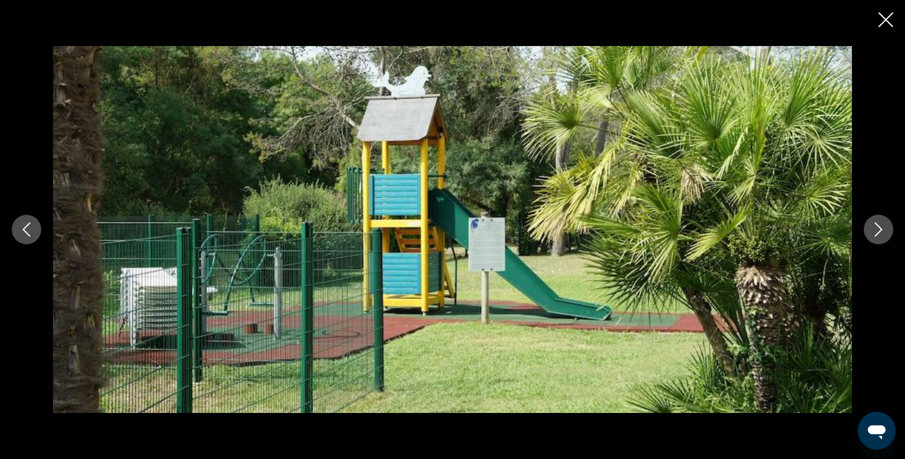
click at [881, 236] on button "Next image" at bounding box center [878, 229] width 29 height 29
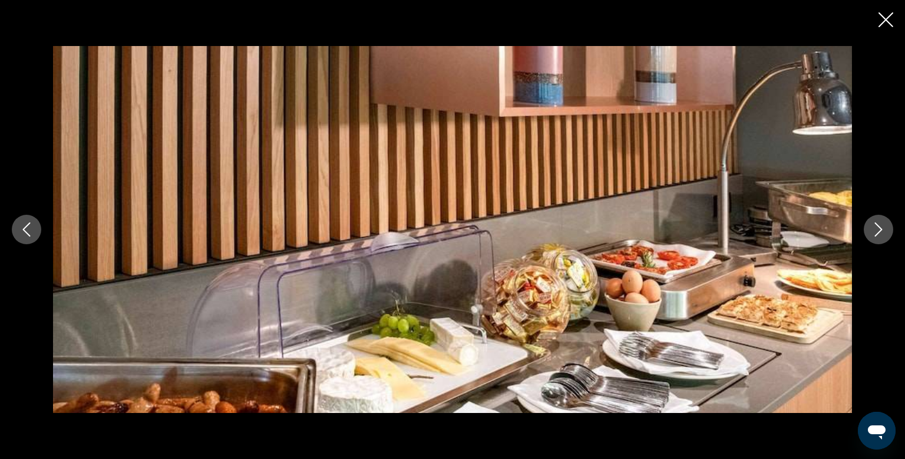
click at [25, 243] on button "Previous image" at bounding box center [26, 229] width 29 height 29
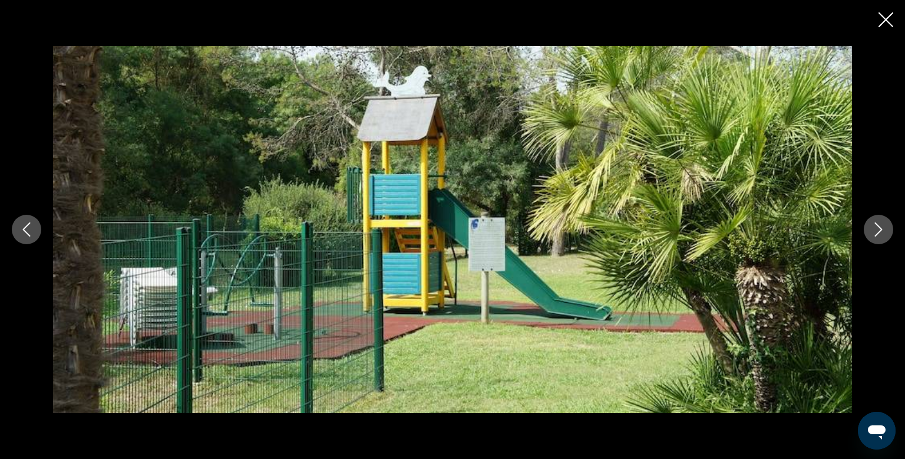
click at [884, 234] on icon "Next image" at bounding box center [879, 229] width 14 height 14
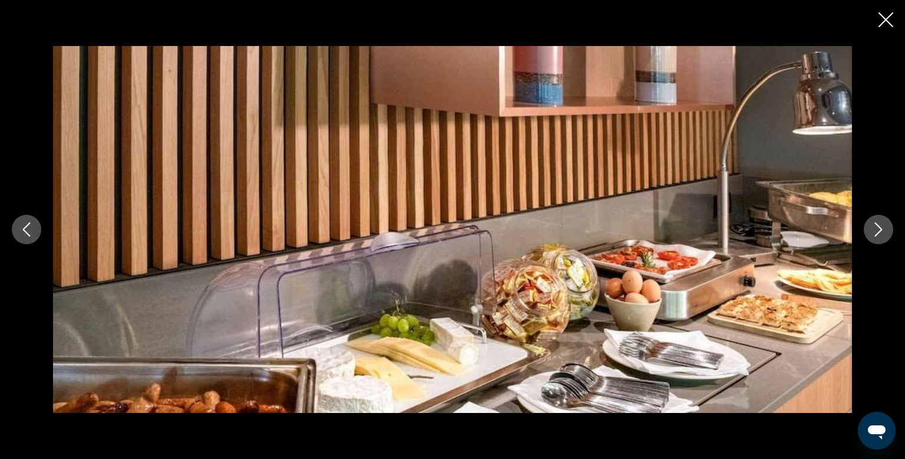
click at [881, 233] on icon "Next image" at bounding box center [879, 229] width 14 height 14
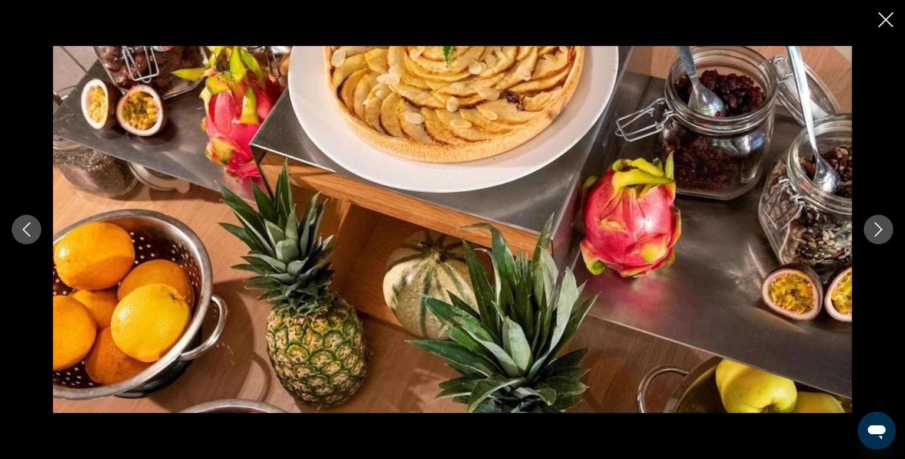
click at [866, 230] on button "Next image" at bounding box center [878, 229] width 29 height 29
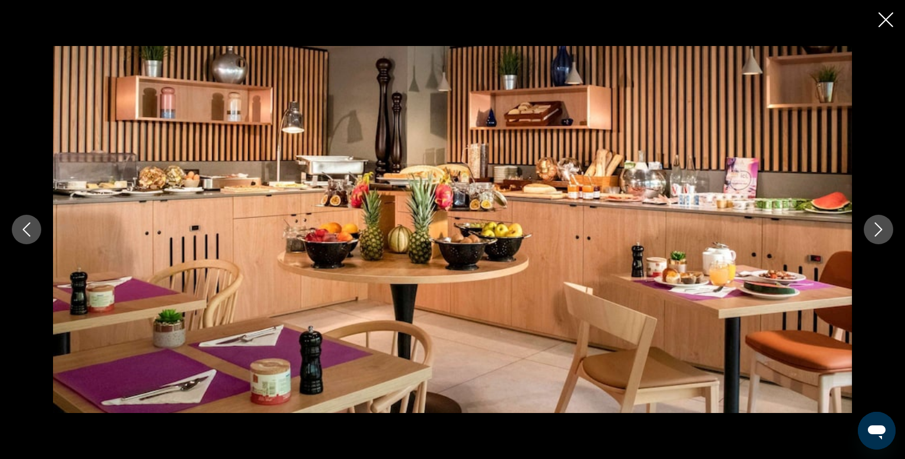
click at [870, 230] on button "Next image" at bounding box center [878, 229] width 29 height 29
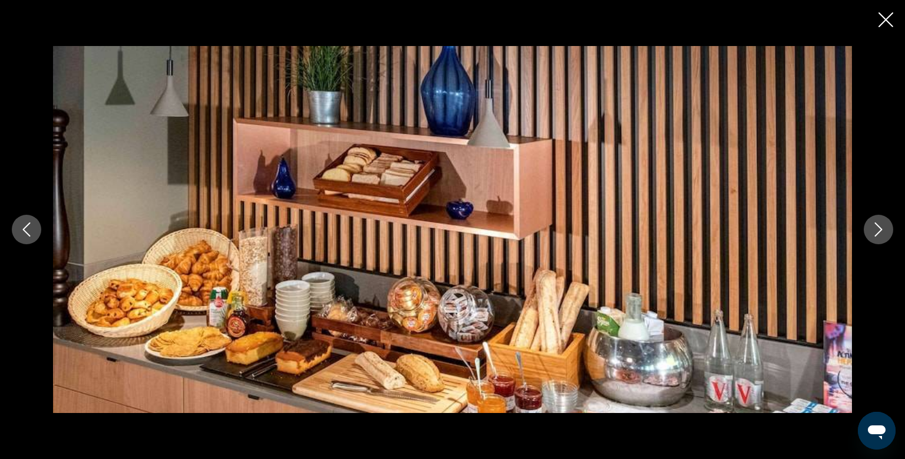
click at [882, 21] on icon "Close slideshow" at bounding box center [886, 19] width 15 height 15
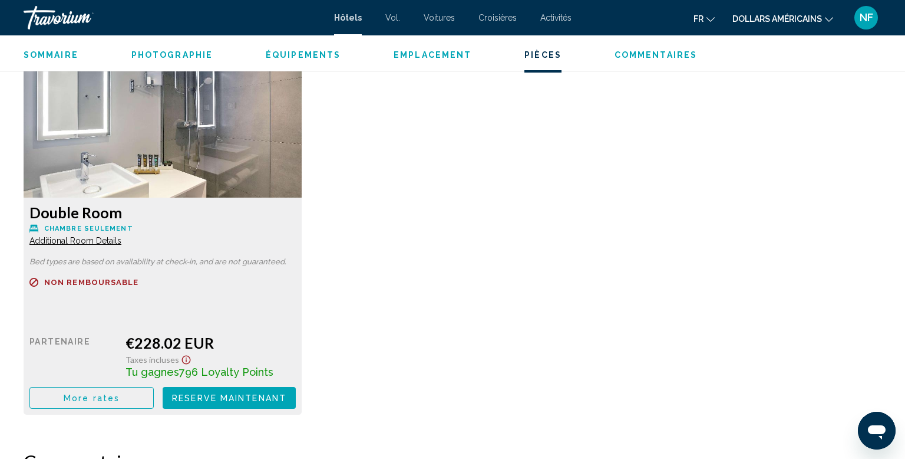
scroll to position [1620, 0]
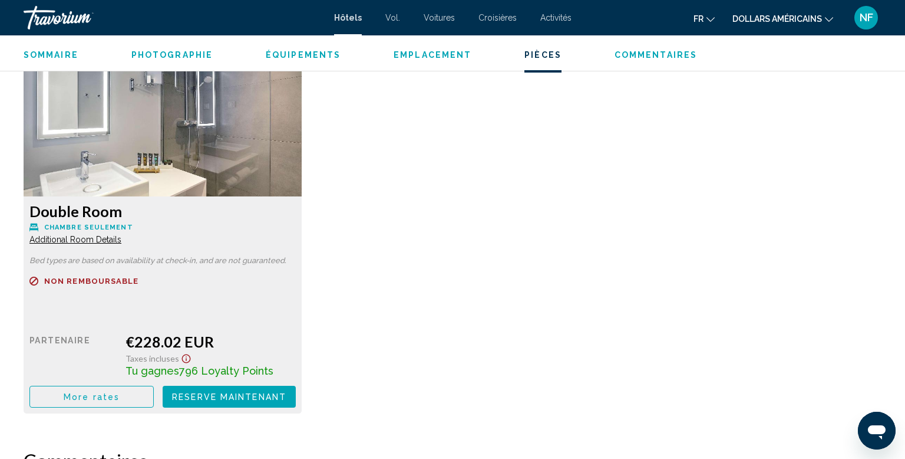
click at [176, 405] on button "Reserve maintenant Plus disponible" at bounding box center [229, 396] width 133 height 22
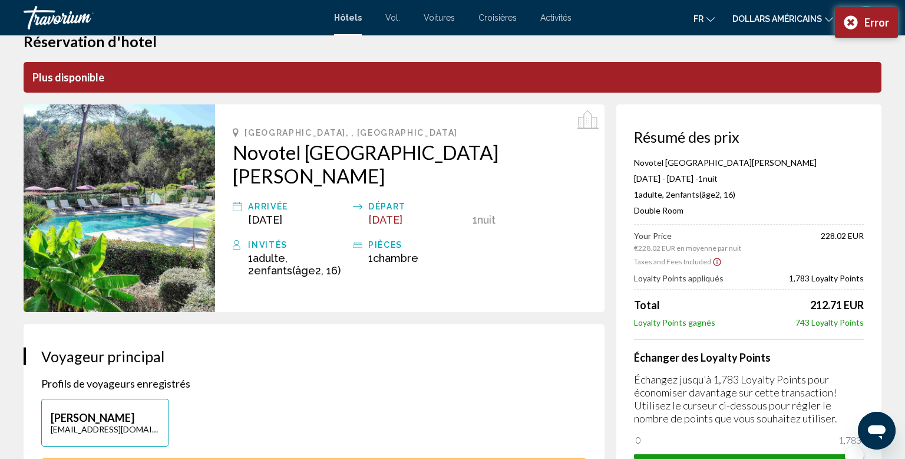
scroll to position [18, 0]
